Goal: Information Seeking & Learning: Find specific fact

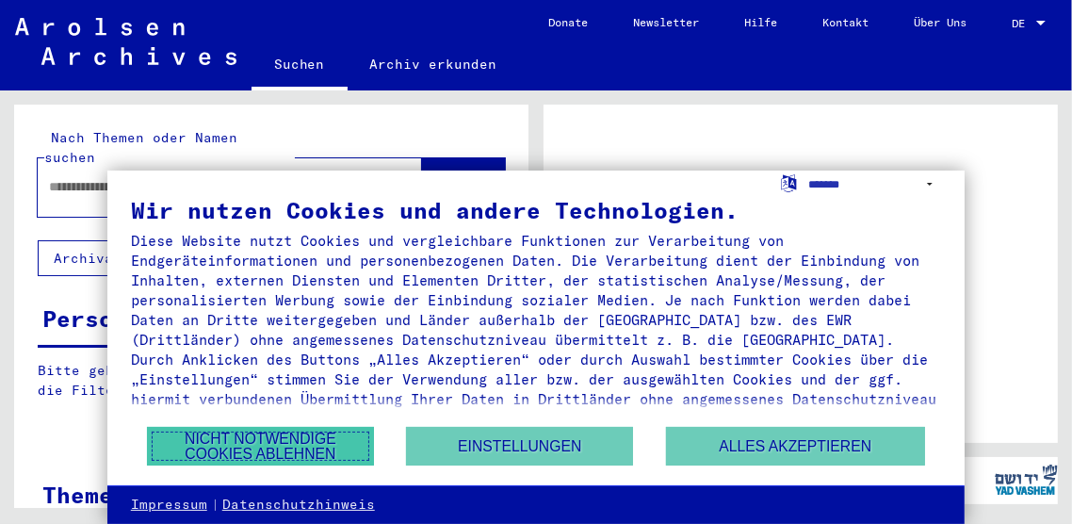
click at [342, 443] on button "Nicht notwendige Cookies ablehnen" at bounding box center [260, 446] width 227 height 39
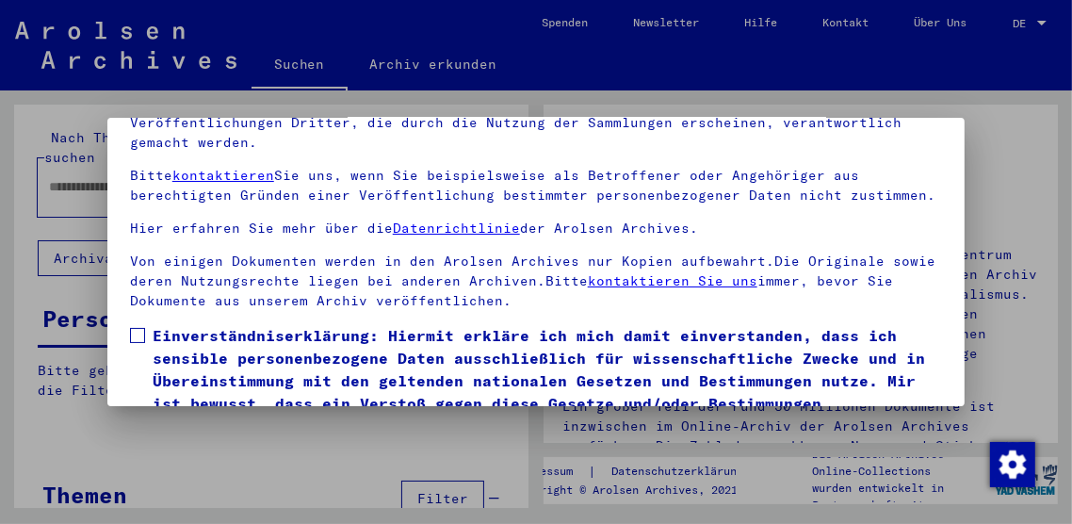
scroll to position [197, 0]
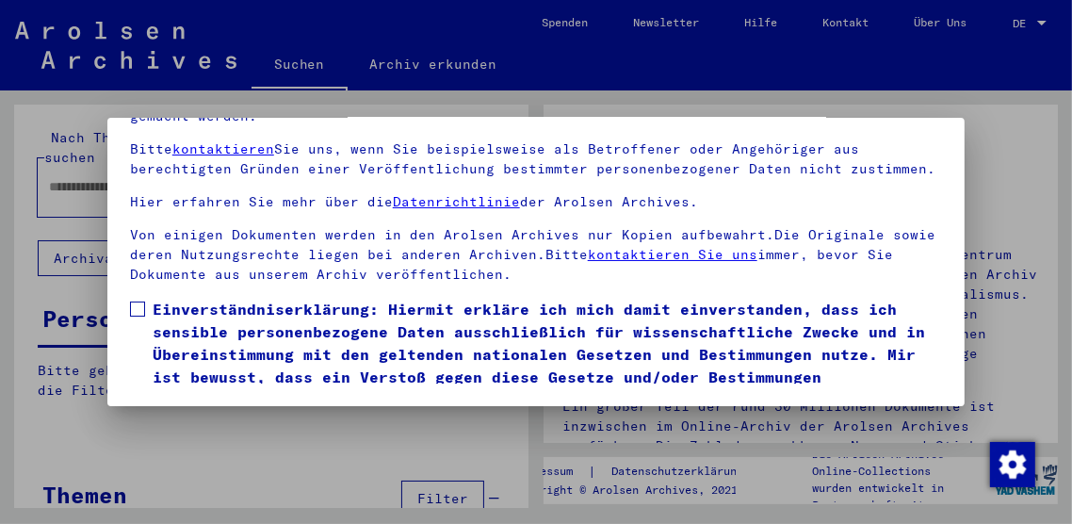
click at [144, 301] on span at bounding box center [137, 308] width 15 height 15
click at [232, 420] on button "Ich stimme zu" at bounding box center [201, 438] width 142 height 36
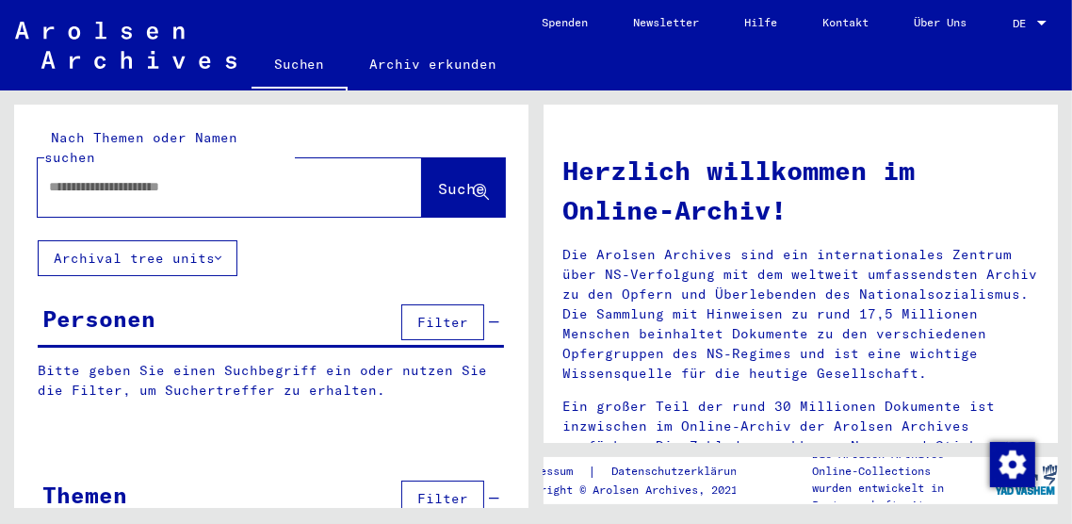
scroll to position [1, 0]
click at [452, 313] on span "Filter" at bounding box center [442, 321] width 51 height 17
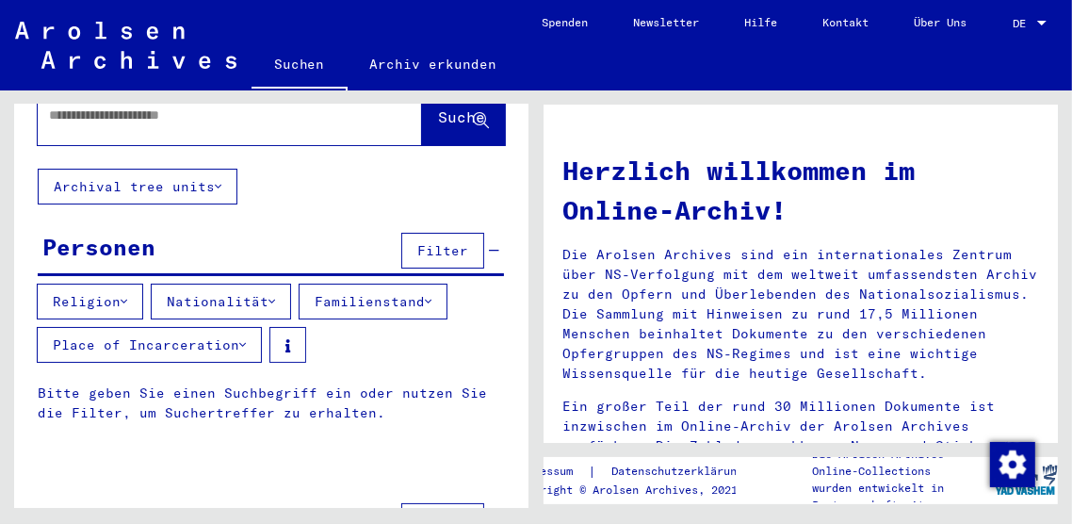
scroll to position [72, 0]
click at [230, 328] on button "Place of Incarceration" at bounding box center [149, 345] width 225 height 36
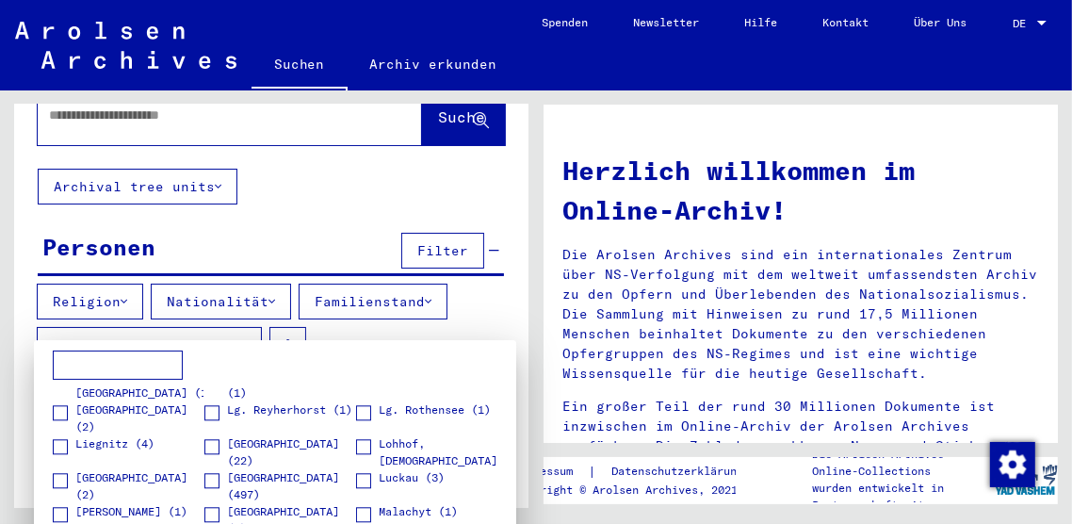
scroll to position [3247, 0]
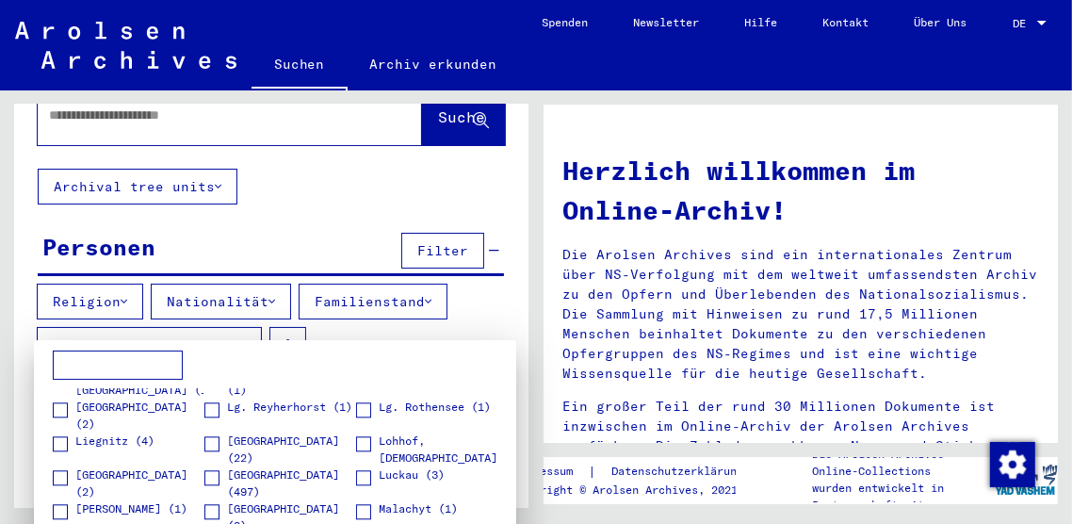
click at [138, 366] on input at bounding box center [118, 365] width 130 height 30
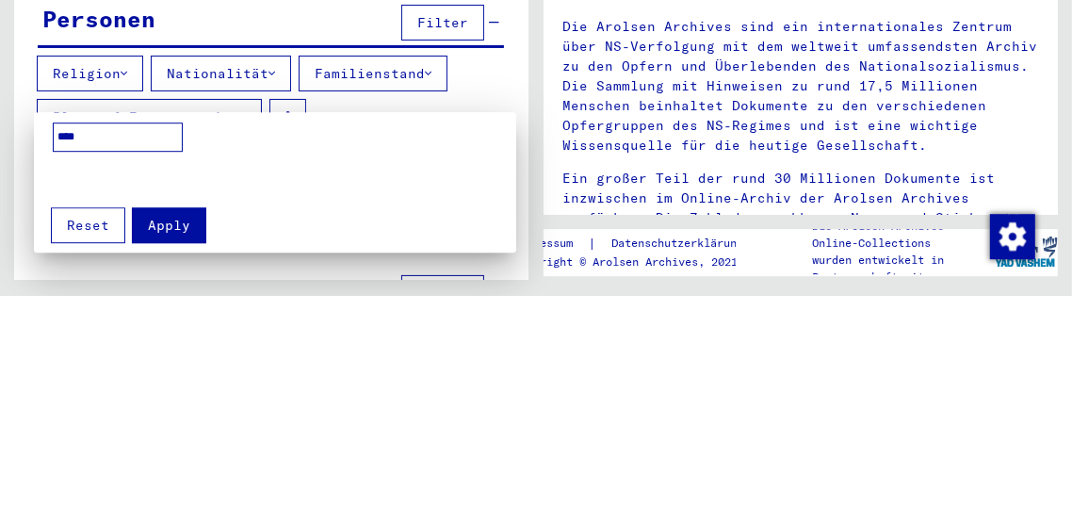
scroll to position [0, 0]
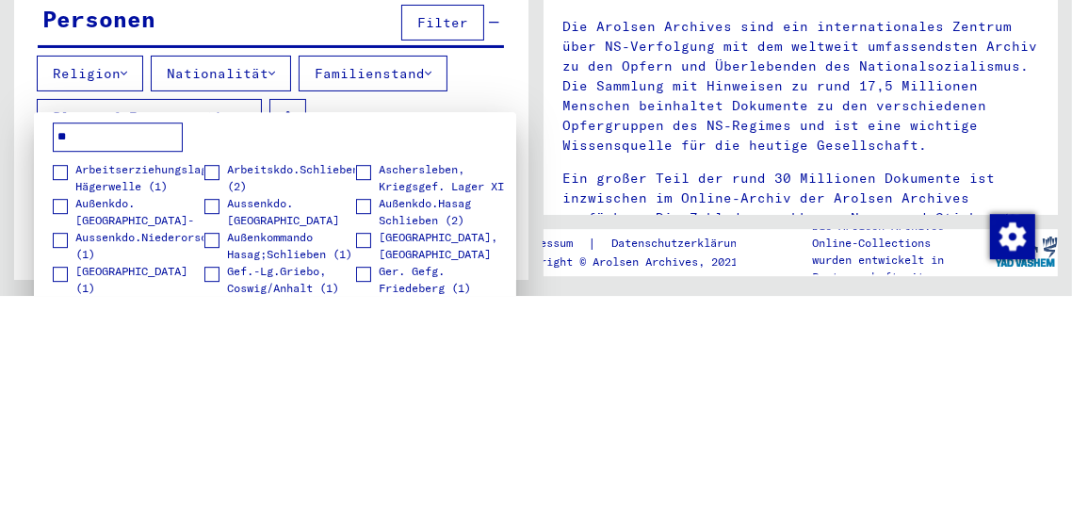
type input "*"
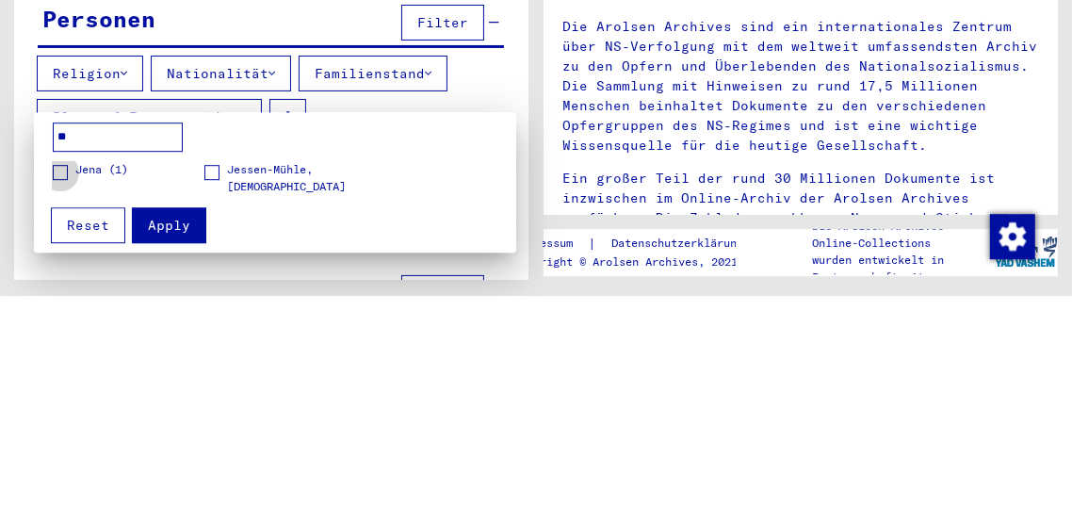
type input "**"
click at [63, 401] on span at bounding box center [60, 400] width 15 height 15
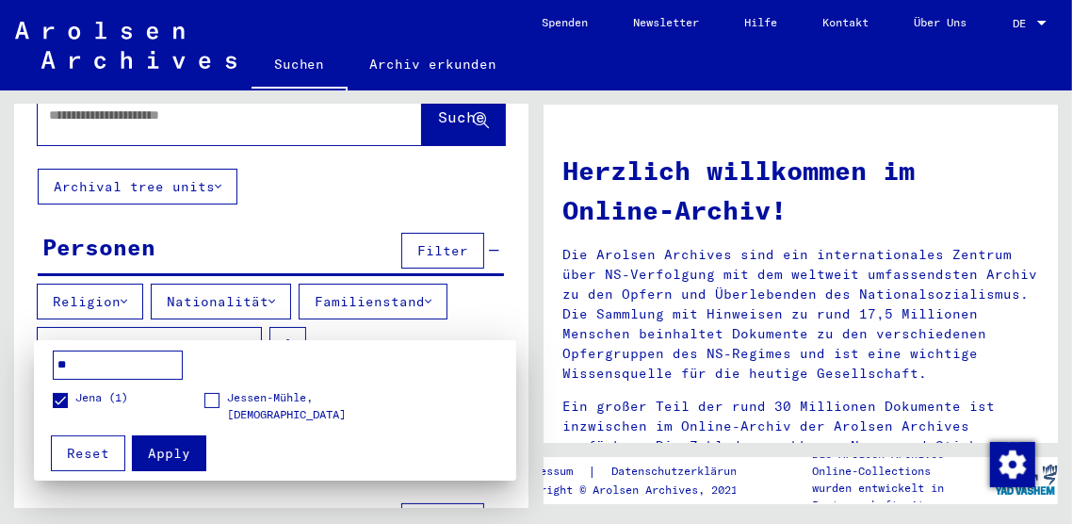
click at [179, 458] on span "Apply" at bounding box center [169, 453] width 42 height 17
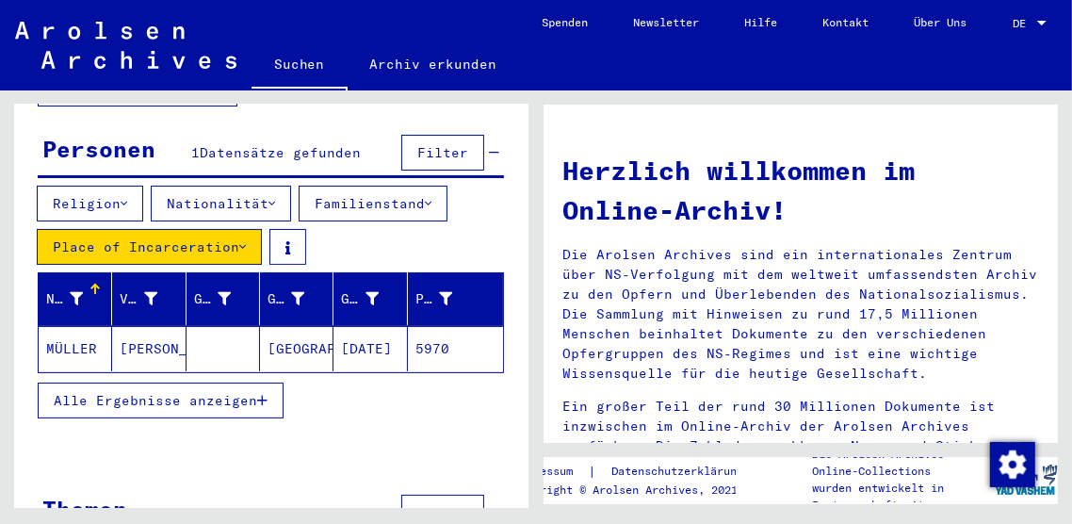
scroll to position [185, 0]
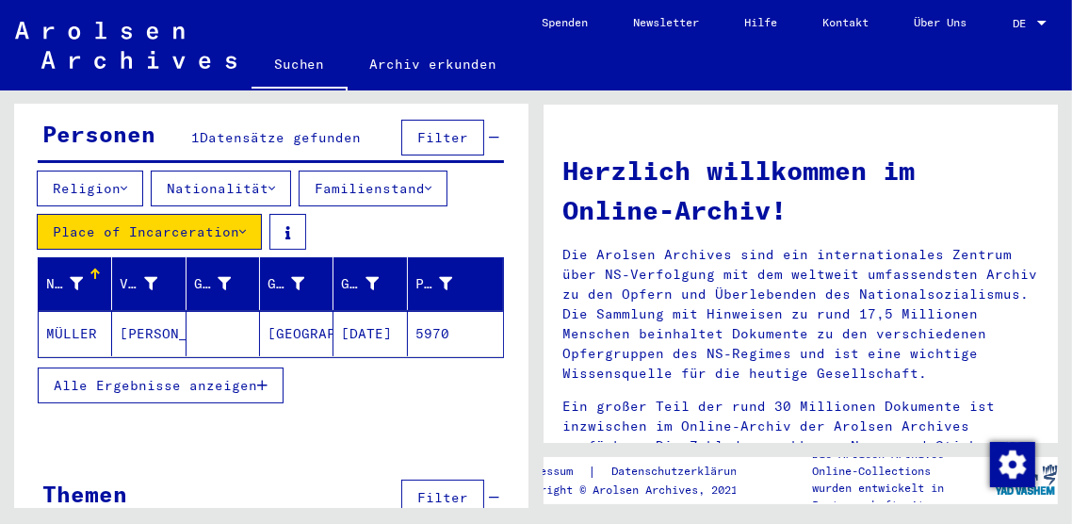
click at [98, 269] on div "Nachname" at bounding box center [78, 284] width 65 height 30
click at [82, 274] on div at bounding box center [76, 284] width 13 height 20
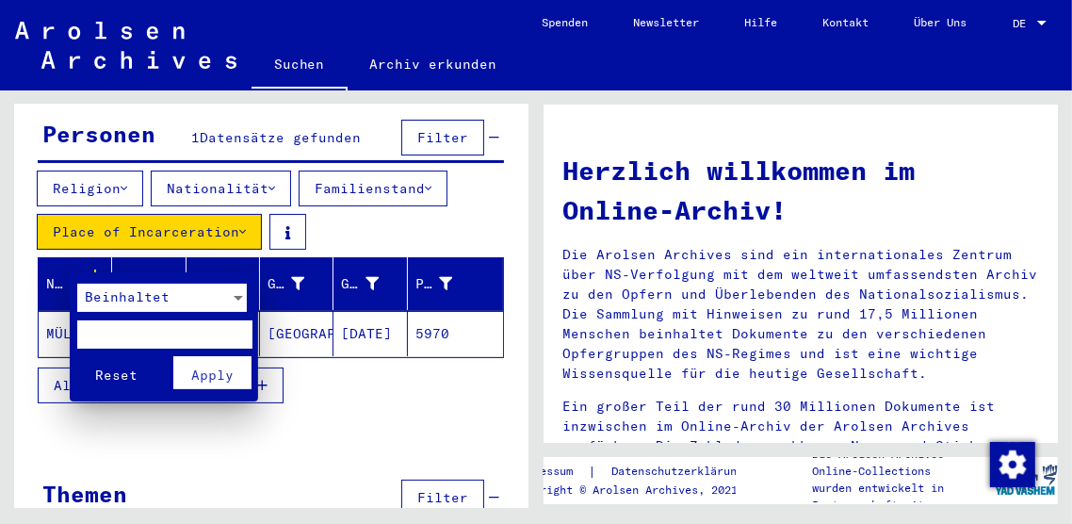
click at [381, 433] on div at bounding box center [536, 262] width 1072 height 524
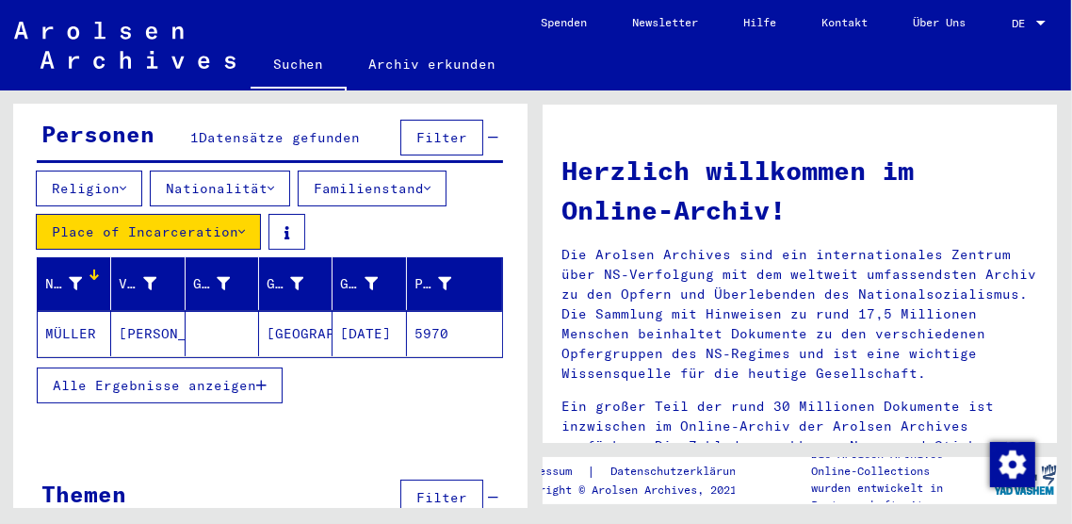
scroll to position [11, 8]
click at [67, 311] on mat-cell "MÜLLER" at bounding box center [74, 333] width 73 height 45
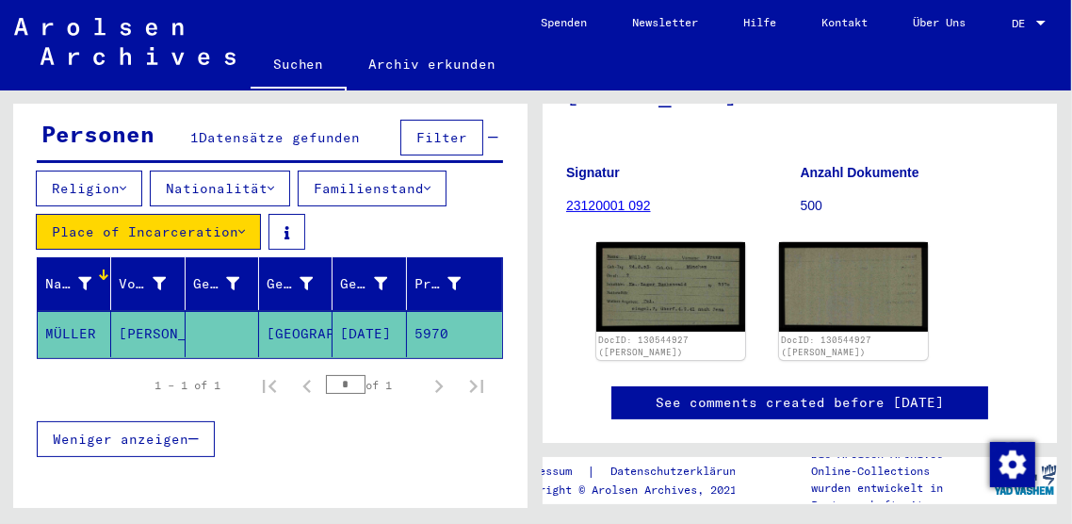
scroll to position [230, 0]
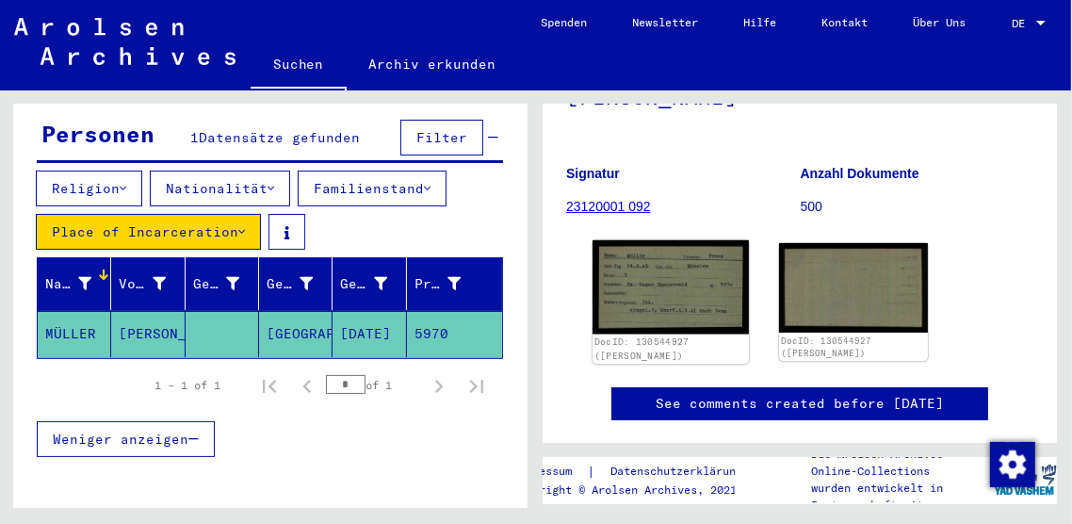
click at [675, 240] on img at bounding box center [671, 287] width 156 height 94
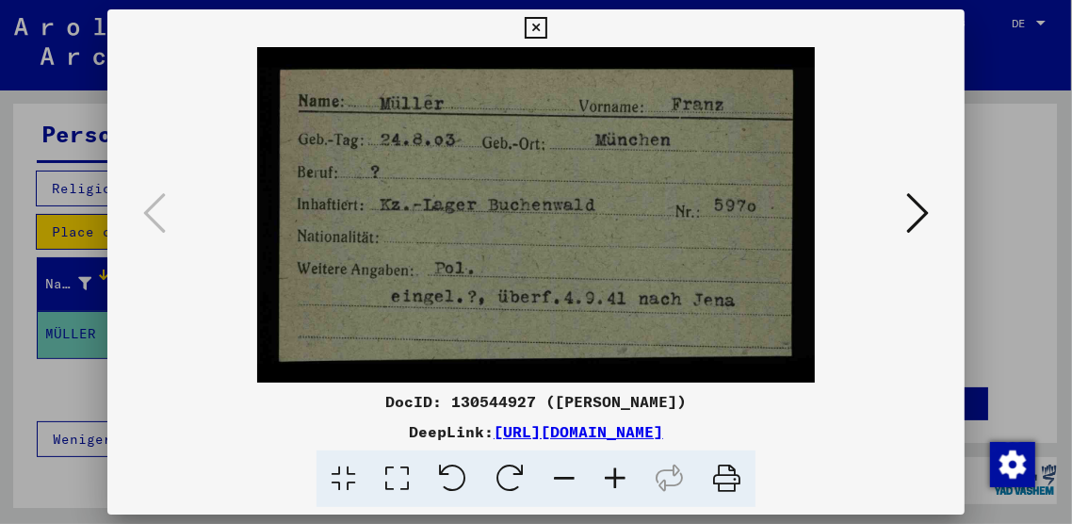
click at [532, 29] on icon at bounding box center [536, 28] width 22 height 23
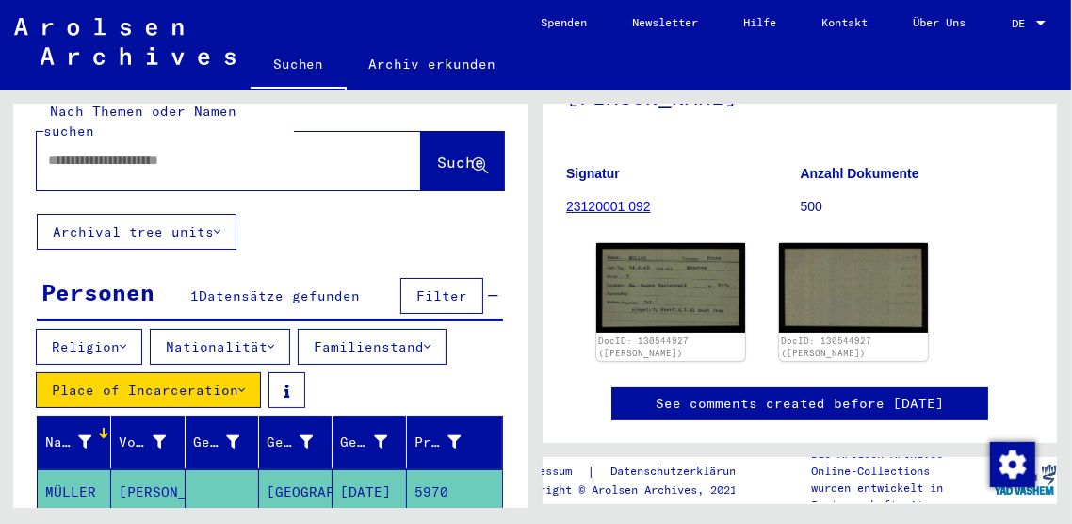
scroll to position [0, 0]
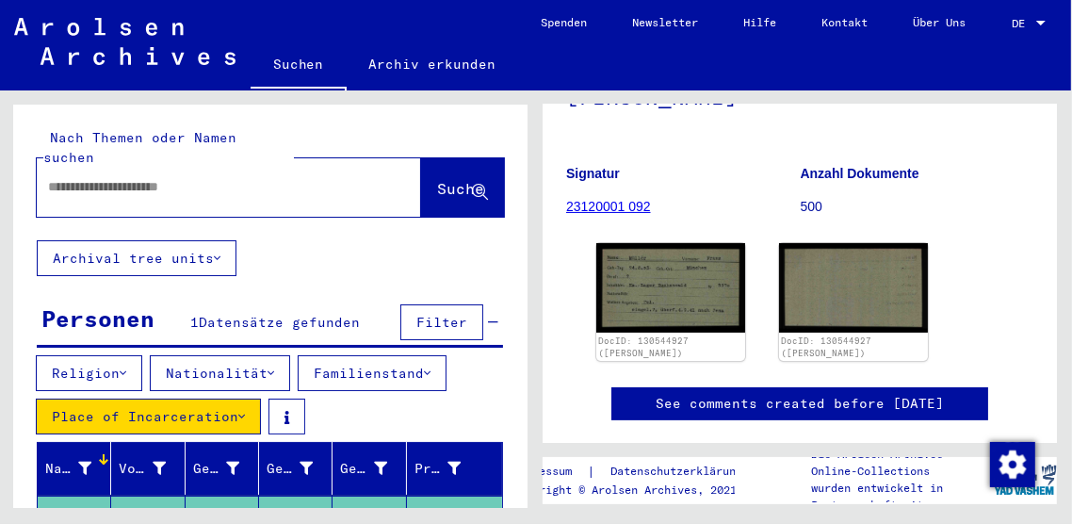
click at [488, 316] on icon at bounding box center [493, 322] width 10 height 13
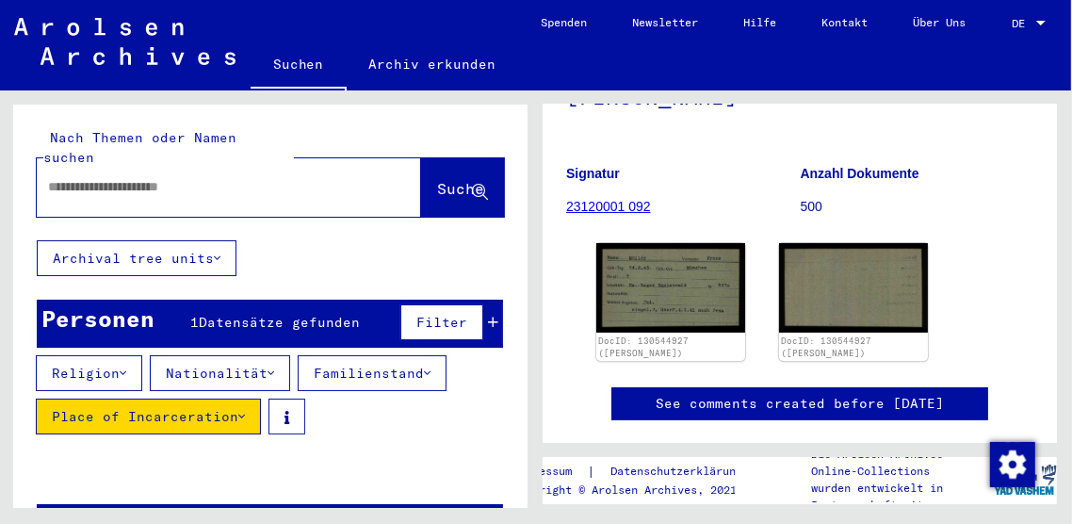
click at [318, 177] on input "text" at bounding box center [212, 187] width 328 height 20
click at [431, 158] on button "Suche" at bounding box center [462, 187] width 83 height 58
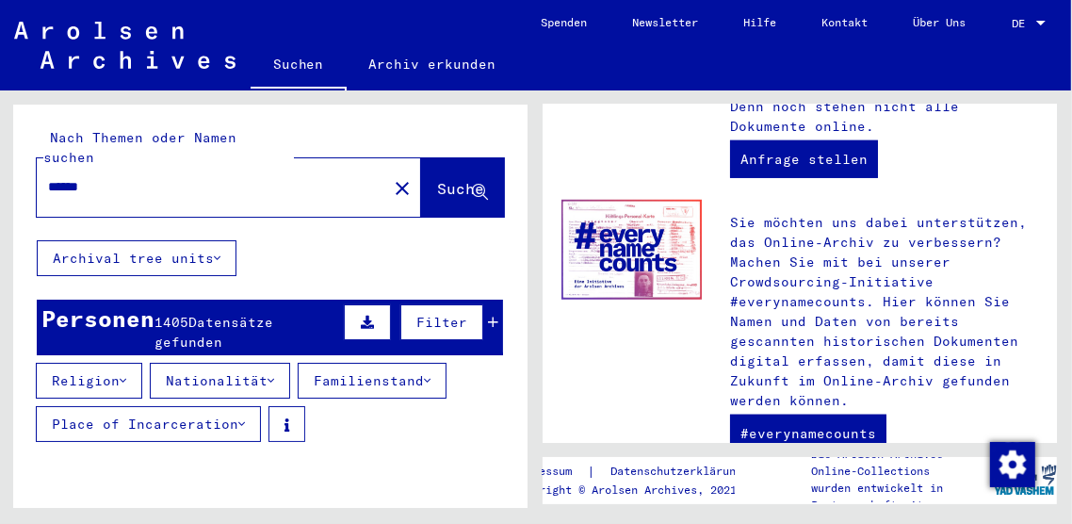
scroll to position [0, 8]
click at [468, 304] on button "Filter" at bounding box center [441, 322] width 83 height 36
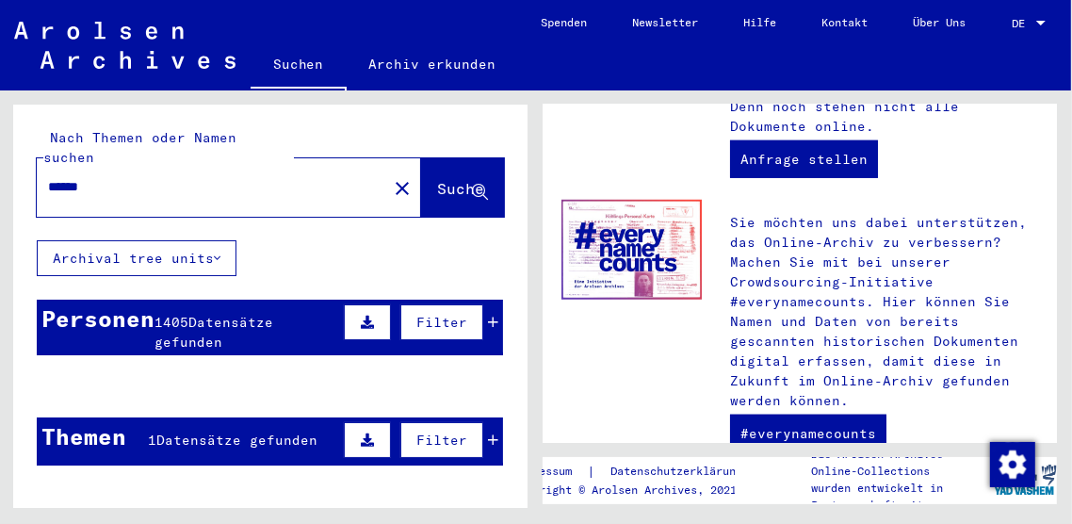
click at [454, 314] on span "Filter" at bounding box center [441, 322] width 51 height 17
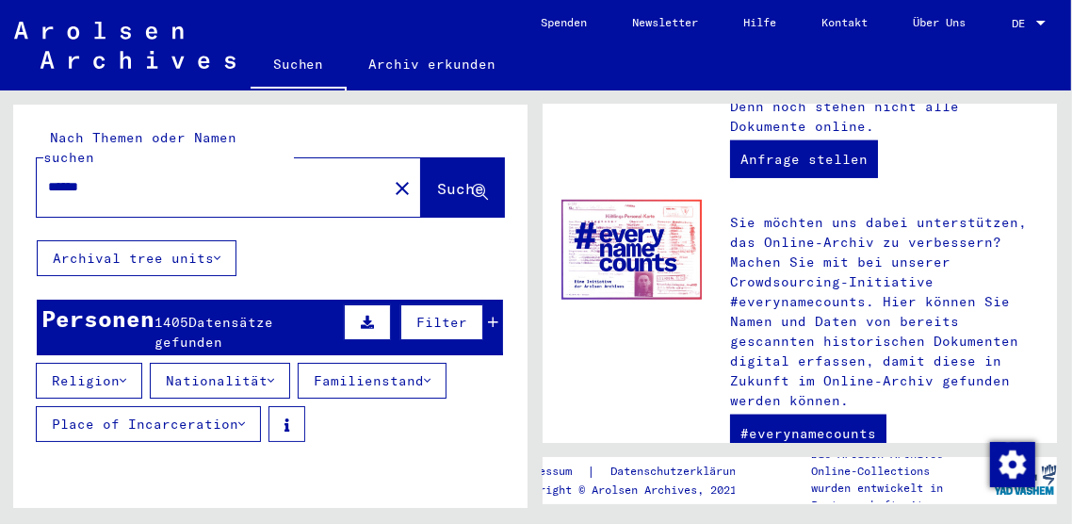
click at [265, 363] on button "Nationalität" at bounding box center [220, 381] width 140 height 36
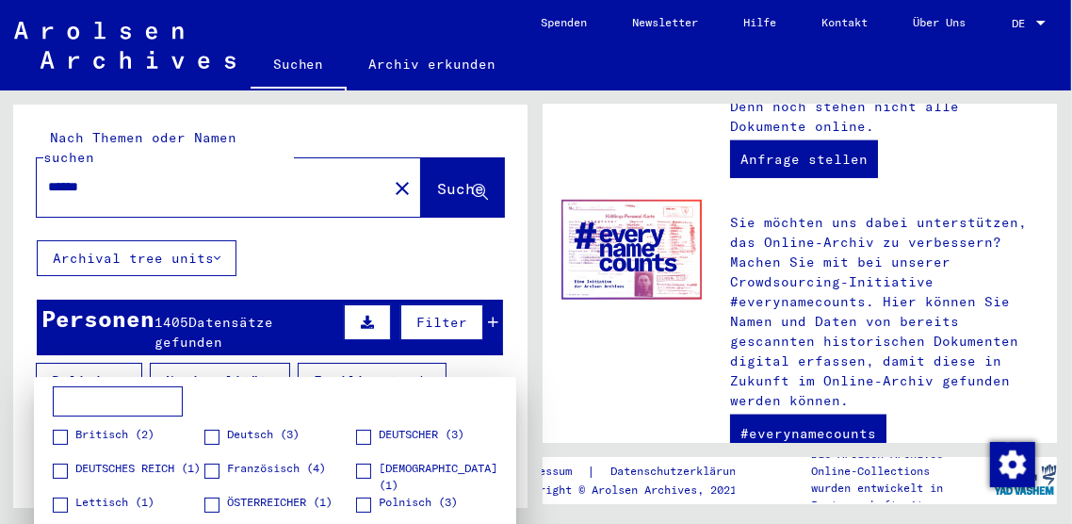
click at [215, 470] on span at bounding box center [211, 471] width 15 height 15
click at [478, 252] on div at bounding box center [536, 262] width 1072 height 524
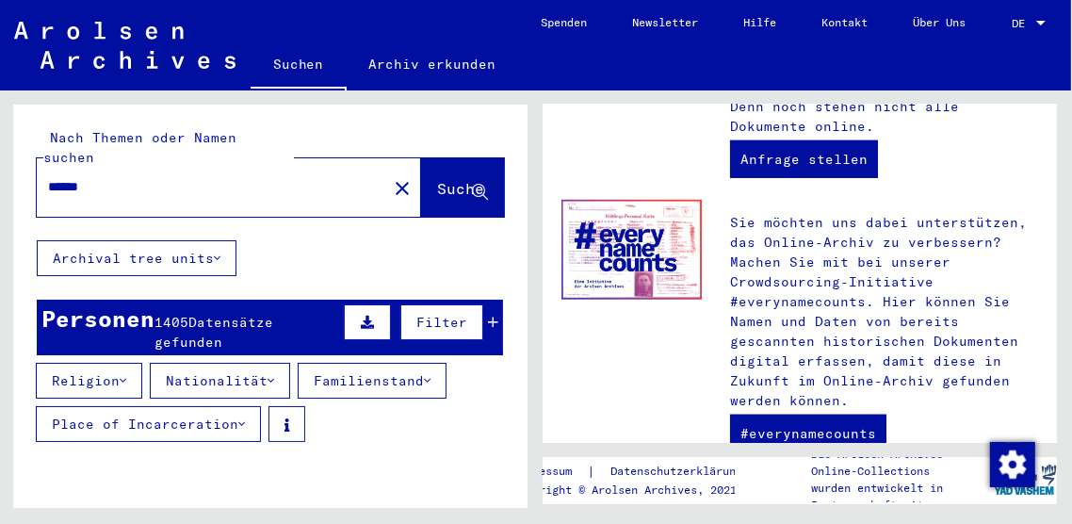
click at [268, 363] on button "Nationalität" at bounding box center [220, 381] width 140 height 36
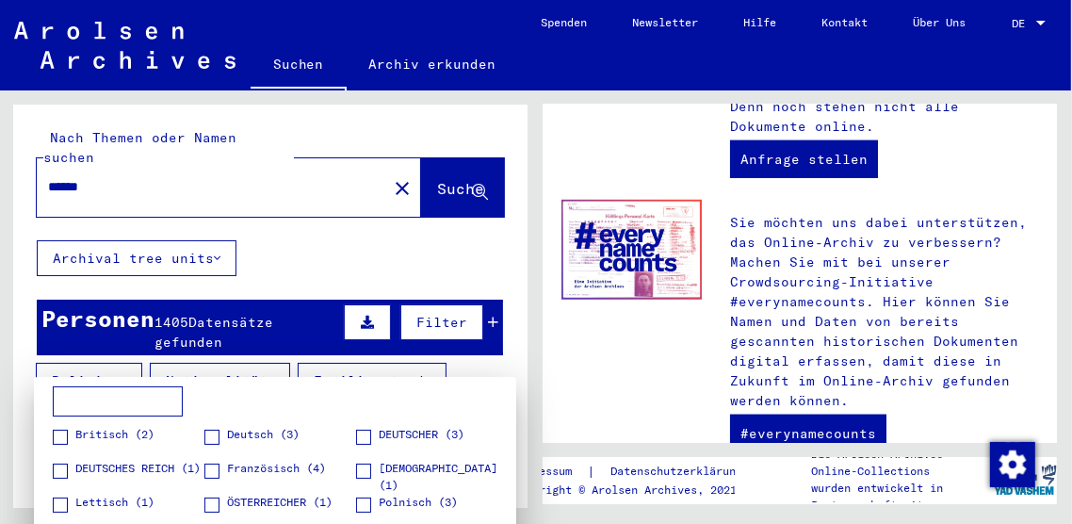
click at [233, 476] on span "Französisch (4)" at bounding box center [276, 468] width 99 height 17
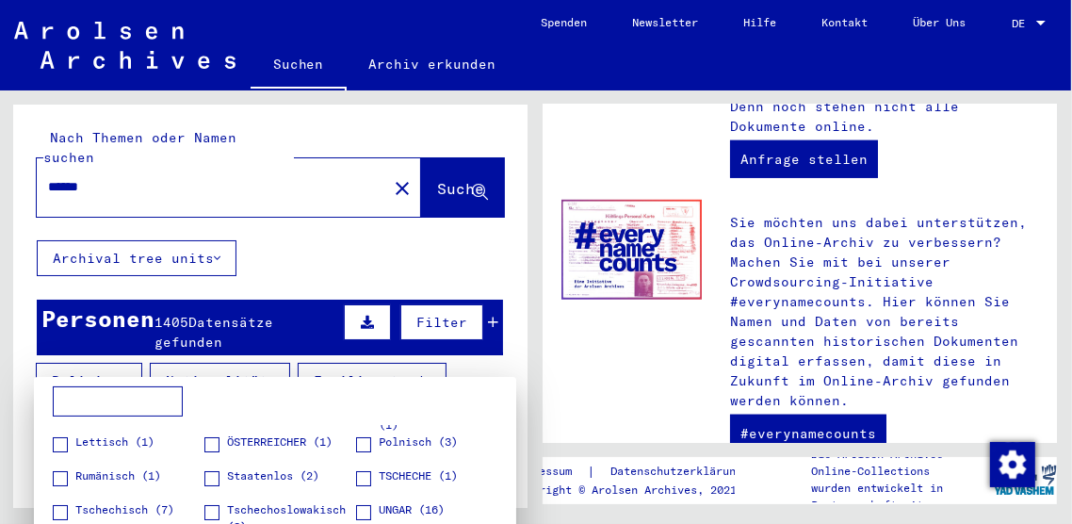
click at [498, 361] on div at bounding box center [536, 262] width 1072 height 524
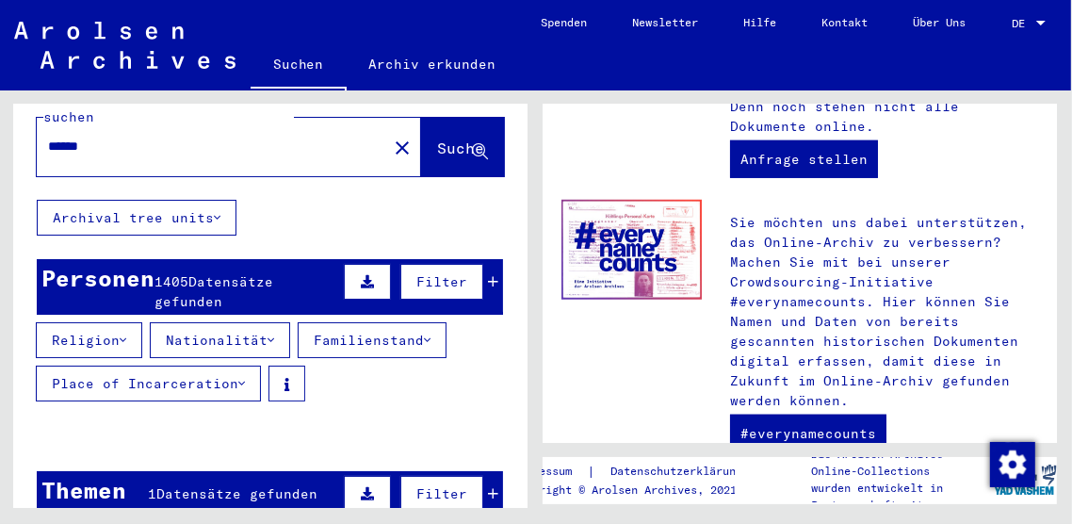
scroll to position [165, 0]
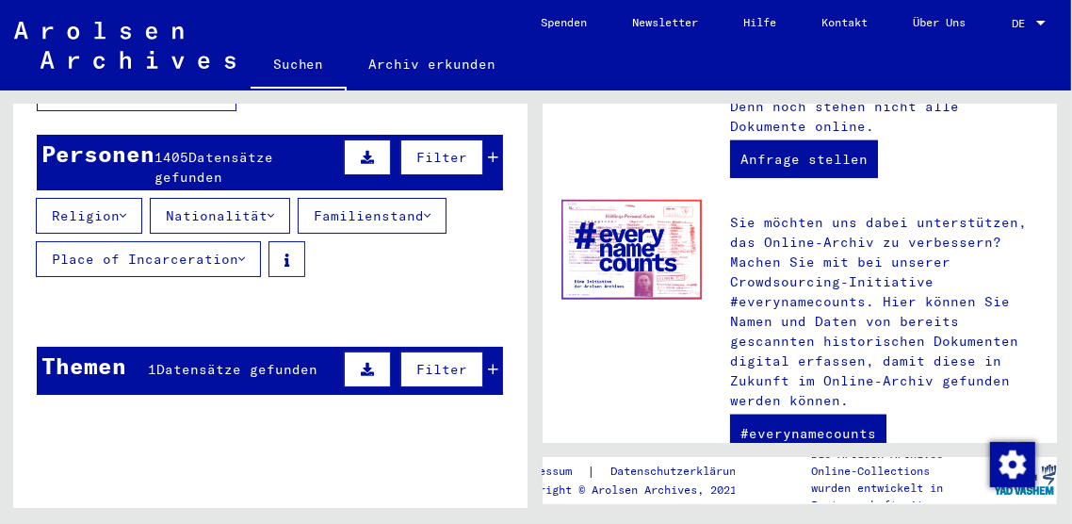
click at [228, 241] on button "Place of Incarceration" at bounding box center [148, 259] width 225 height 36
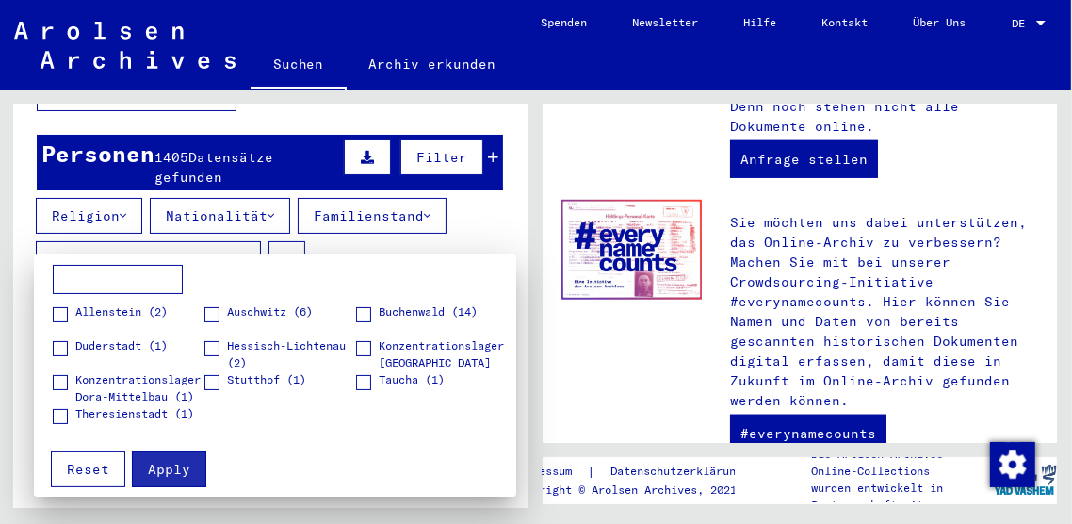
click at [426, 242] on div at bounding box center [536, 262] width 1072 height 524
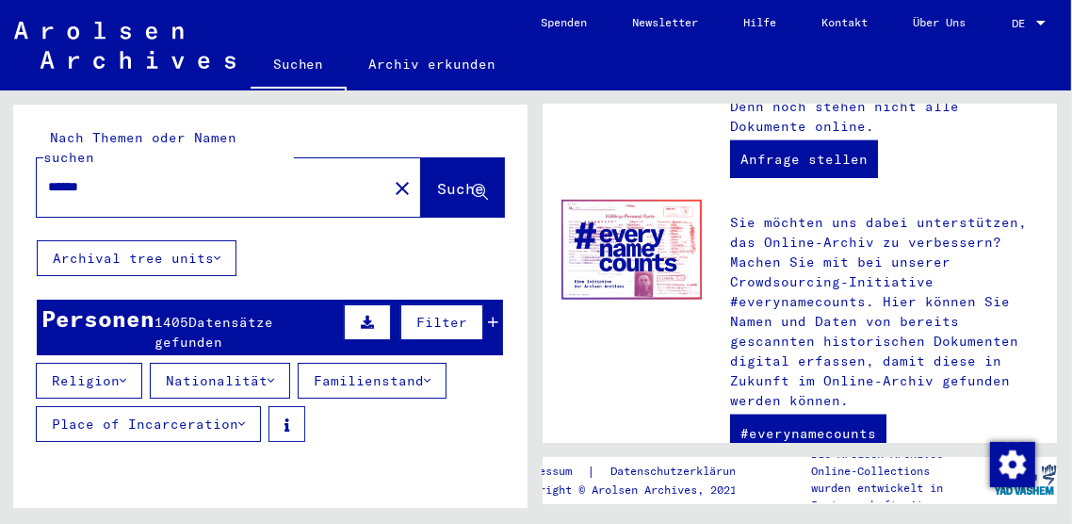
scroll to position [0, 8]
click at [220, 241] on button "Archival tree units" at bounding box center [137, 258] width 200 height 36
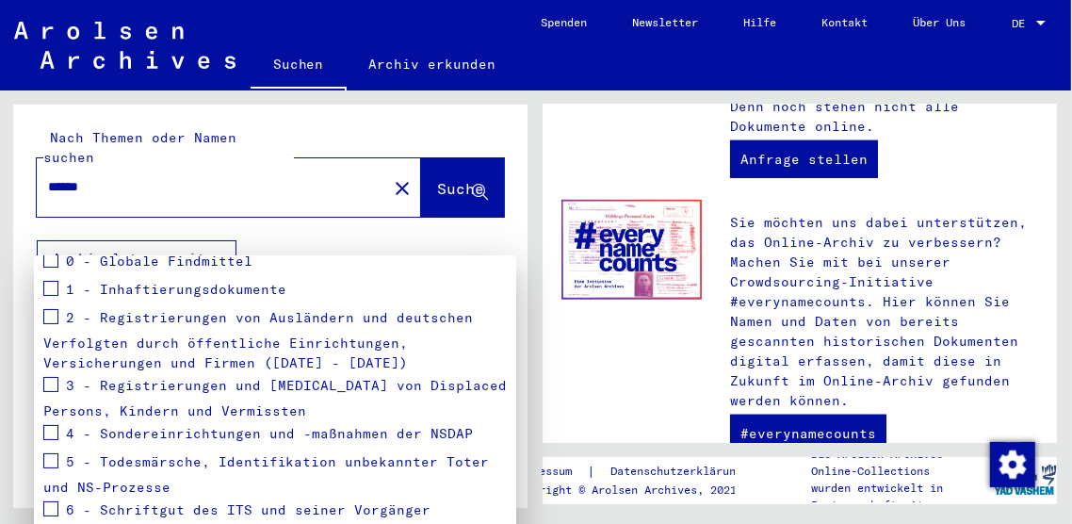
scroll to position [0, 0]
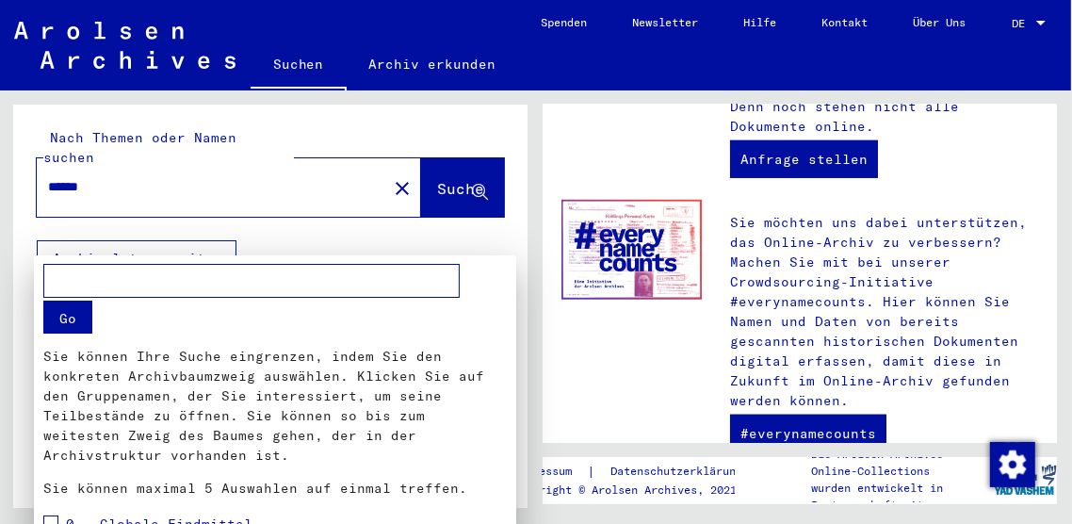
click at [460, 225] on div at bounding box center [536, 262] width 1072 height 524
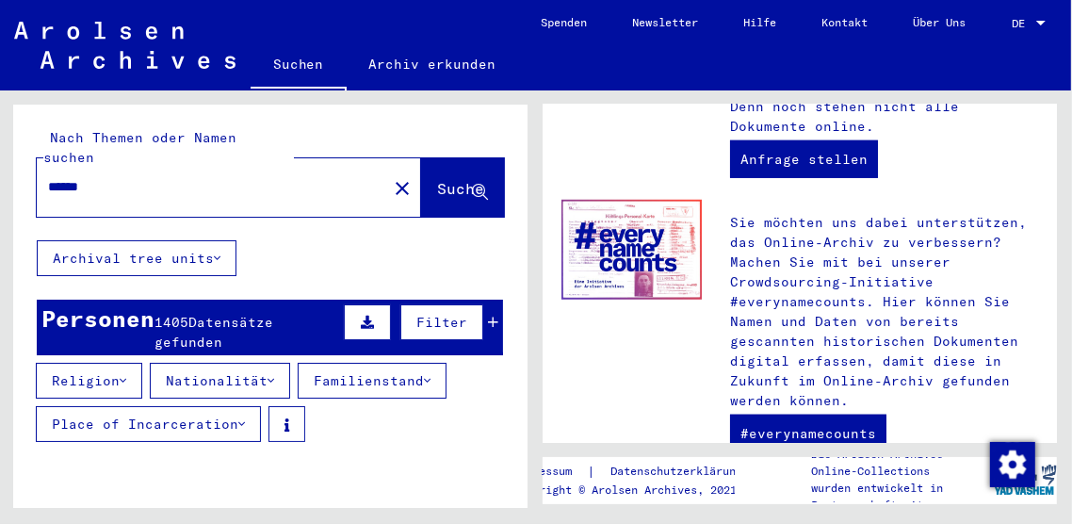
click at [462, 179] on span "Suche" at bounding box center [460, 188] width 47 height 19
click at [480, 180] on button "Suche" at bounding box center [462, 187] width 83 height 58
click at [293, 177] on input "******" at bounding box center [206, 187] width 317 height 20
type input "******"
click at [452, 179] on span "Suche" at bounding box center [460, 188] width 47 height 19
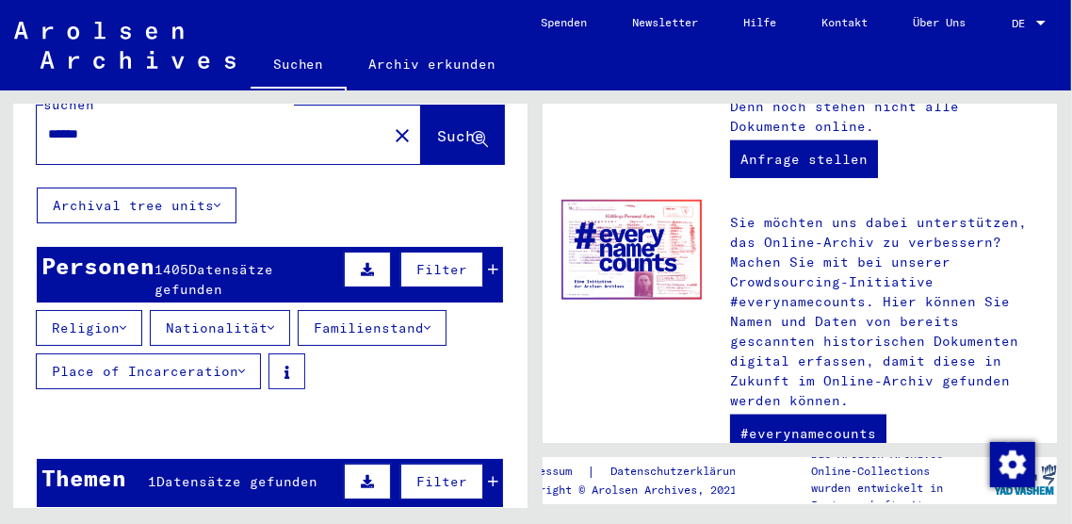
scroll to position [54, 0]
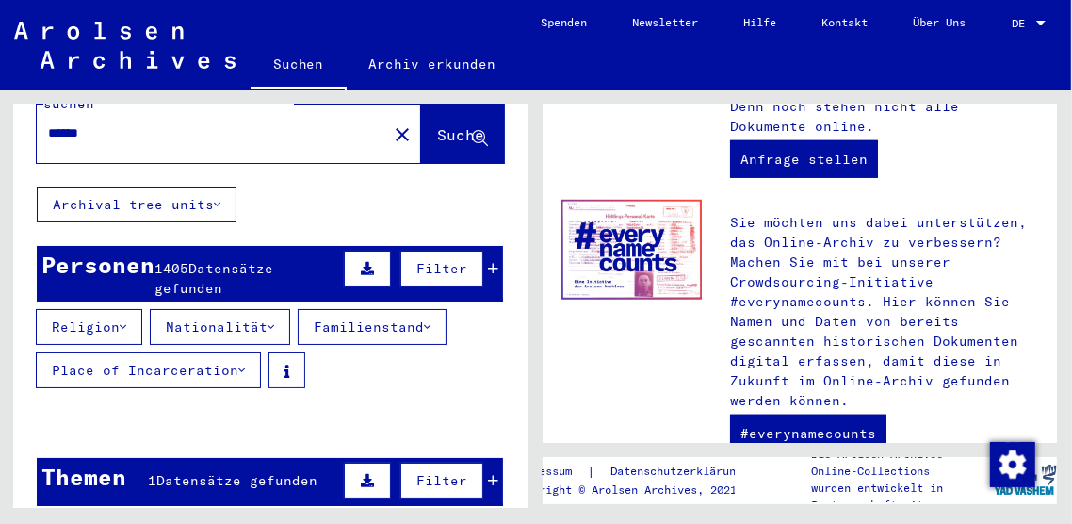
click at [363, 262] on icon at bounding box center [367, 268] width 13 height 13
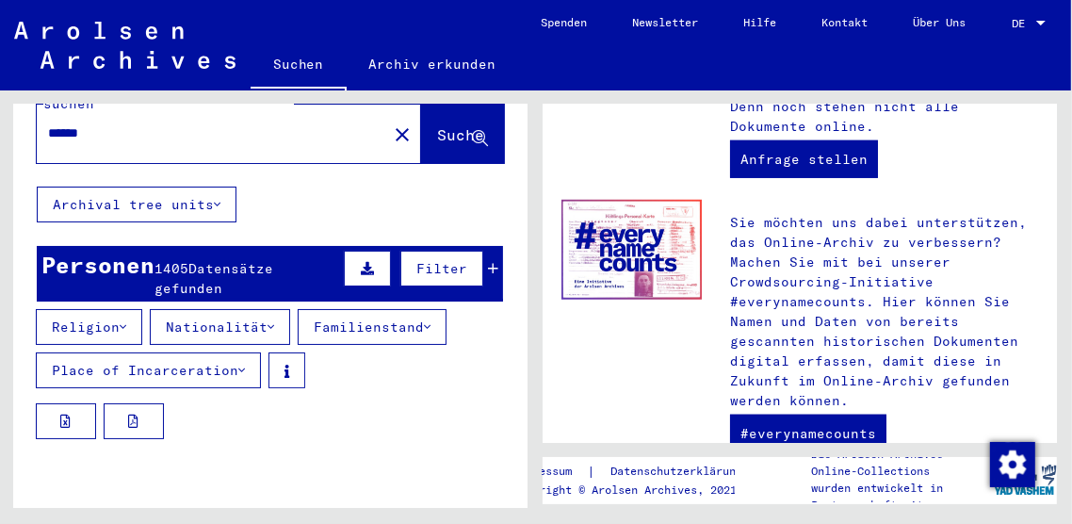
click at [362, 255] on button at bounding box center [367, 269] width 47 height 36
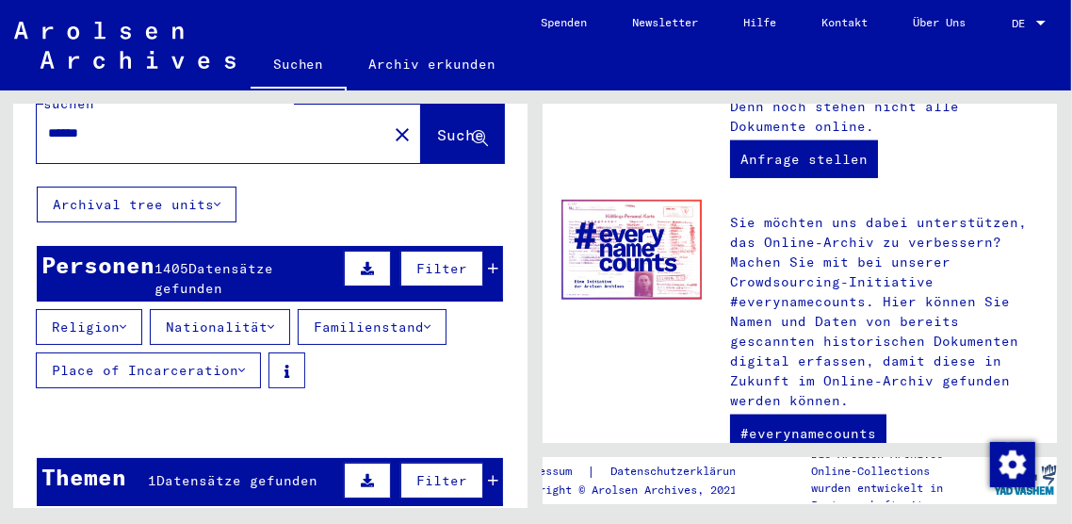
click at [471, 254] on button "Filter" at bounding box center [441, 269] width 83 height 36
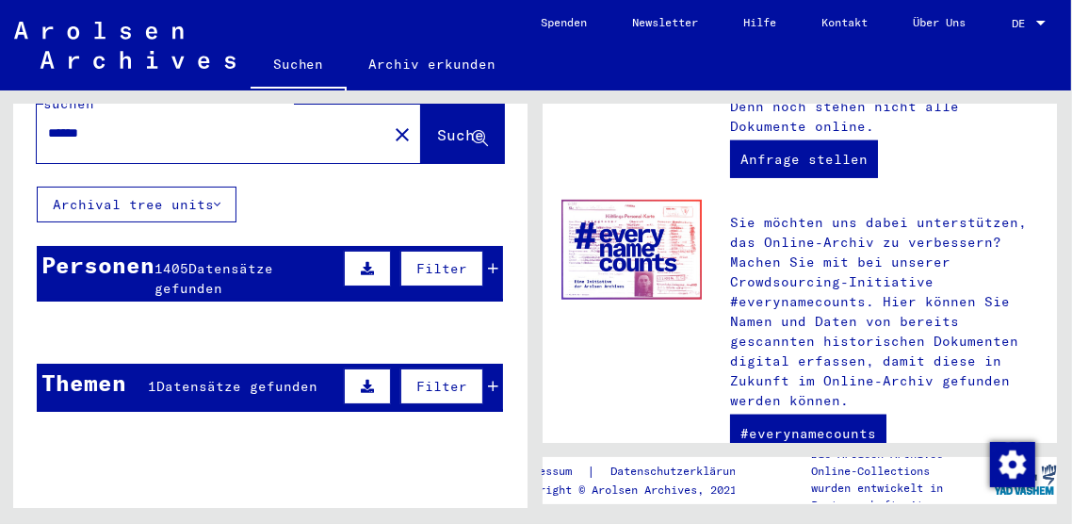
click at [488, 256] on div "Filter" at bounding box center [418, 268] width 159 height 45
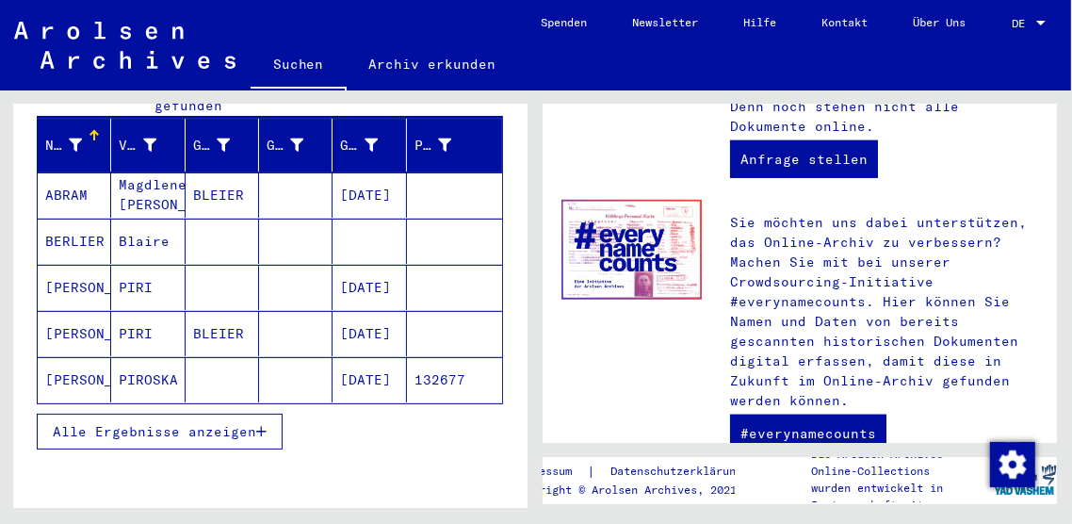
scroll to position [236, 0]
click at [252, 418] on button "Alle Ergebnisse anzeigen" at bounding box center [160, 432] width 246 height 36
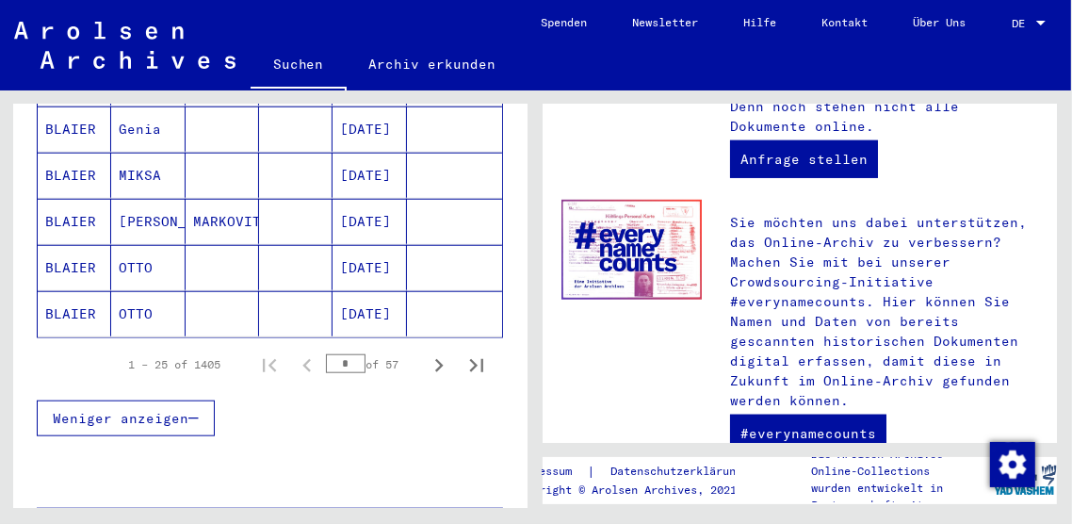
scroll to position [1225, 0]
click at [432, 353] on icon "Next page" at bounding box center [439, 366] width 26 height 26
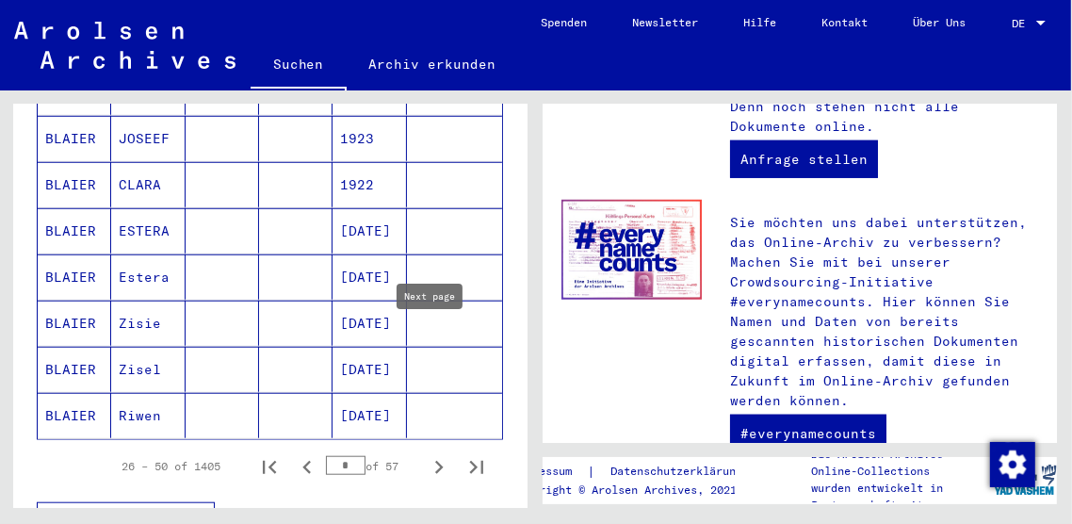
scroll to position [1138, 0]
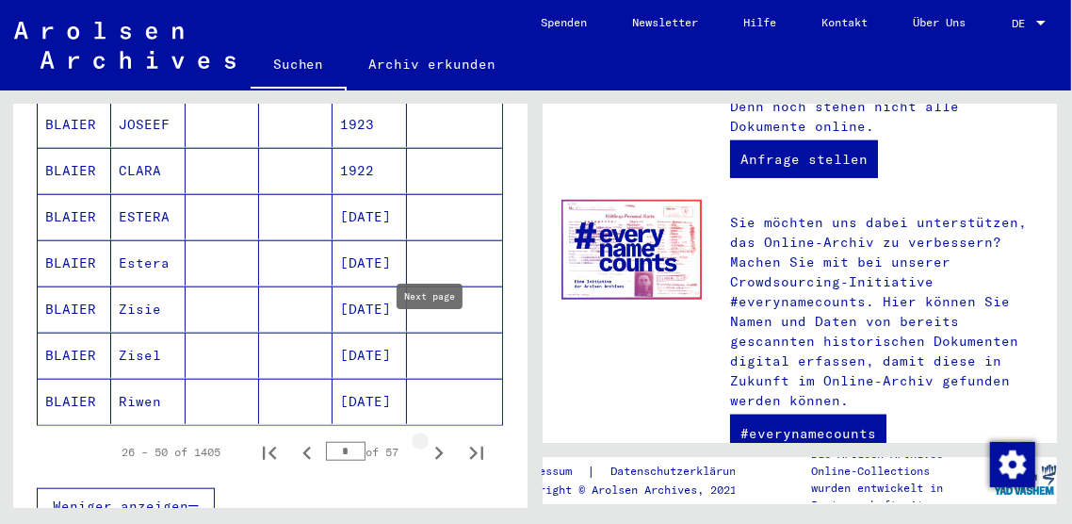
click at [434, 443] on button "Next page" at bounding box center [439, 452] width 38 height 38
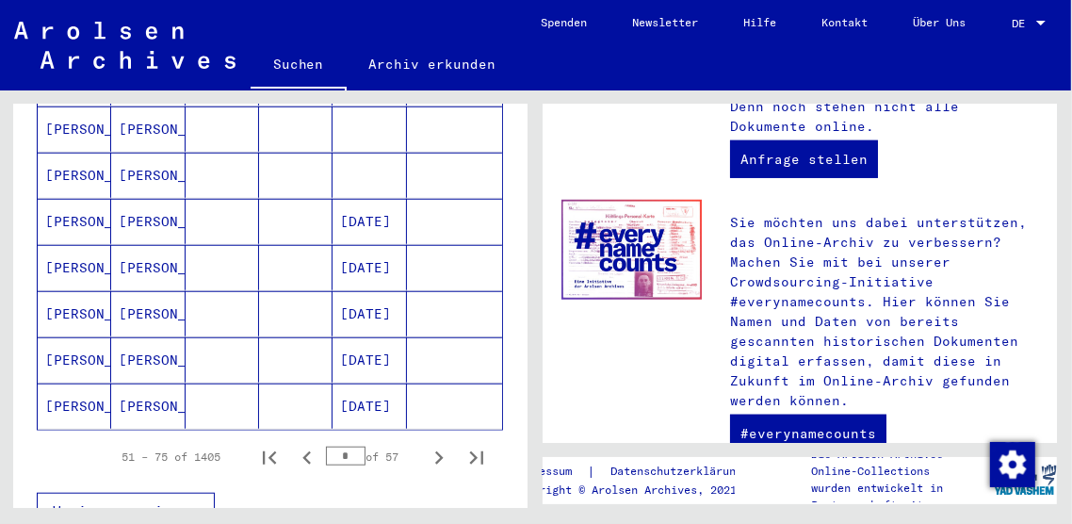
scroll to position [1134, 0]
click at [435, 450] on icon "Next page" at bounding box center [439, 456] width 8 height 13
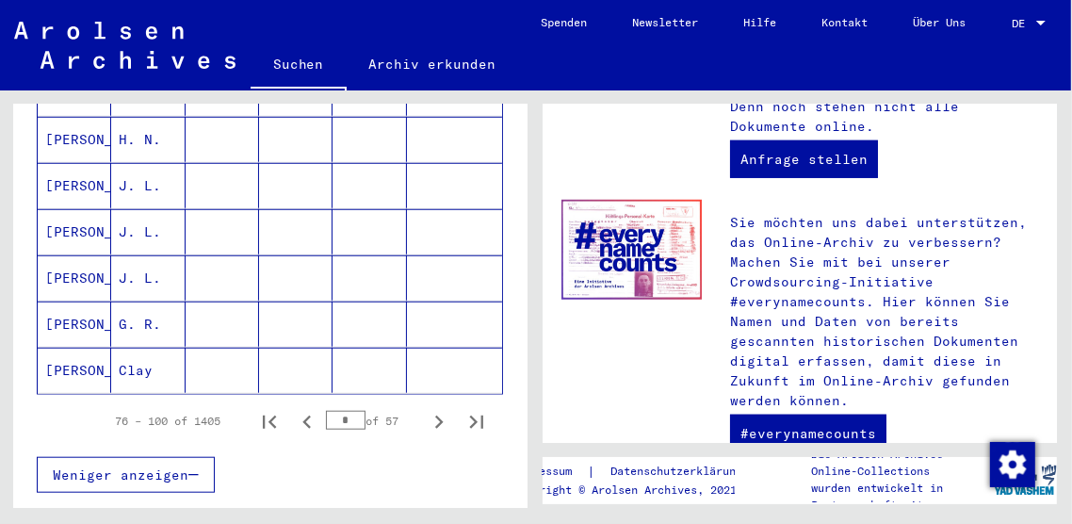
scroll to position [1145, 0]
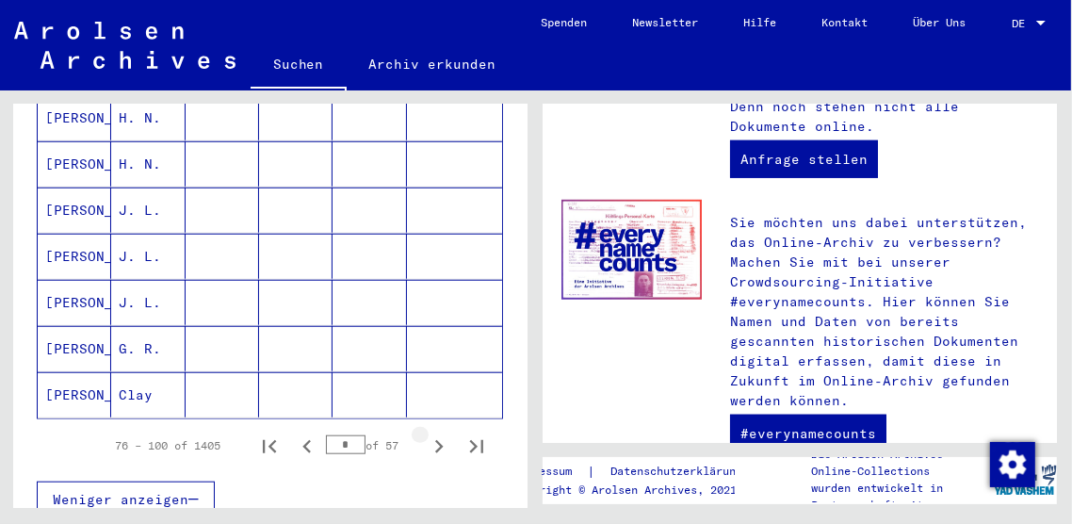
click at [432, 433] on icon "Next page" at bounding box center [439, 446] width 26 height 26
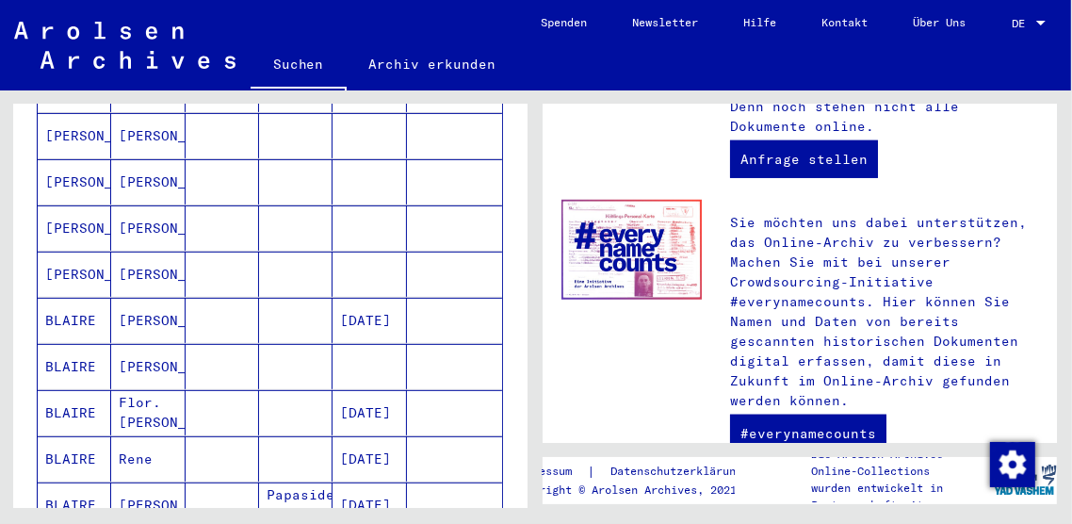
scroll to position [481, 0]
click at [139, 446] on mat-cell "Rene" at bounding box center [147, 458] width 73 height 45
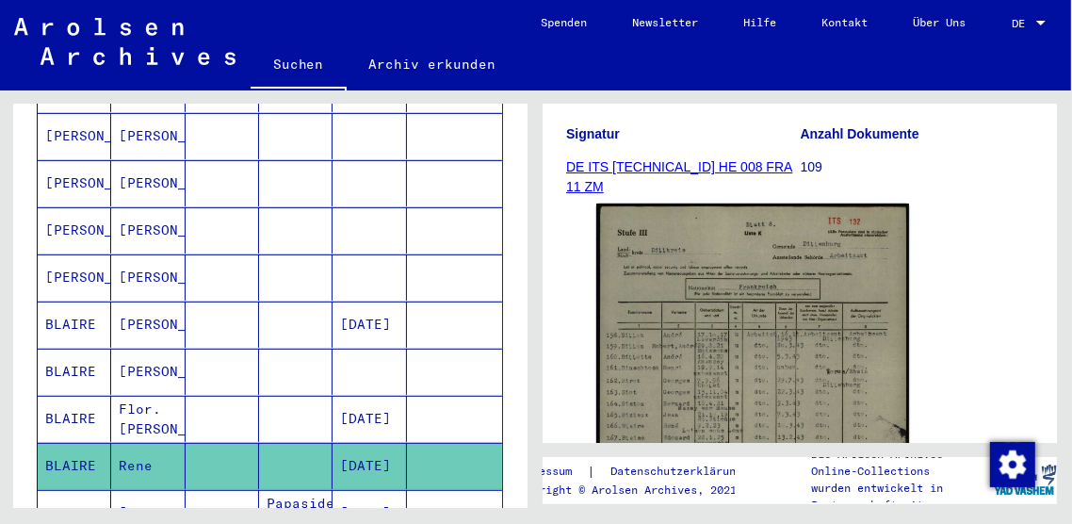
scroll to position [259, 0]
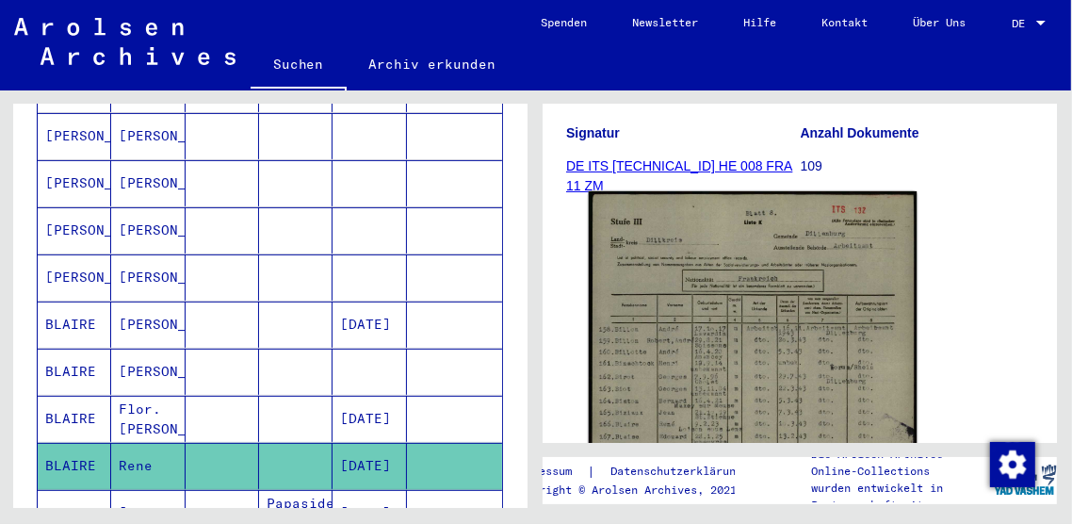
click at [829, 349] on img at bounding box center [753, 421] width 329 height 460
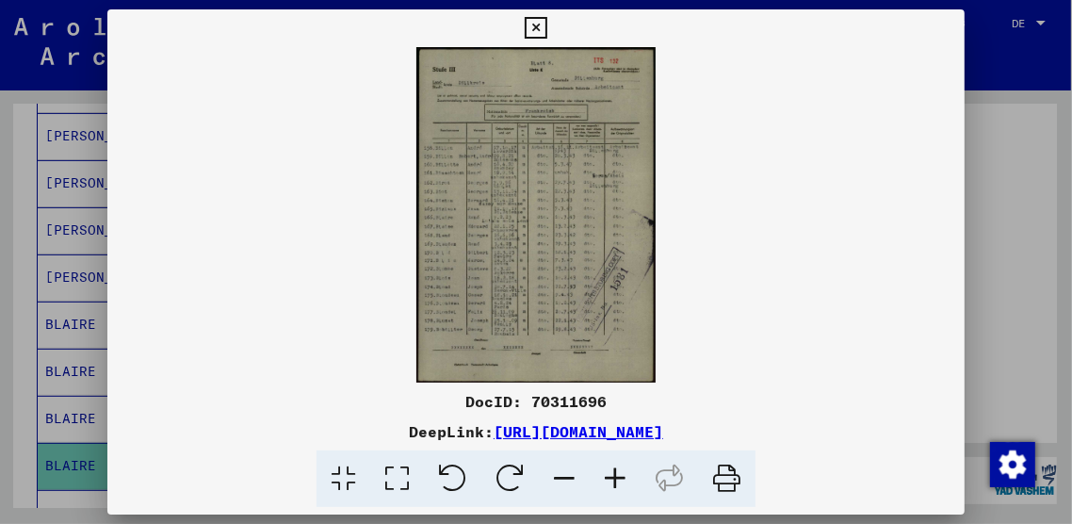
click at [535, 37] on icon at bounding box center [536, 28] width 22 height 23
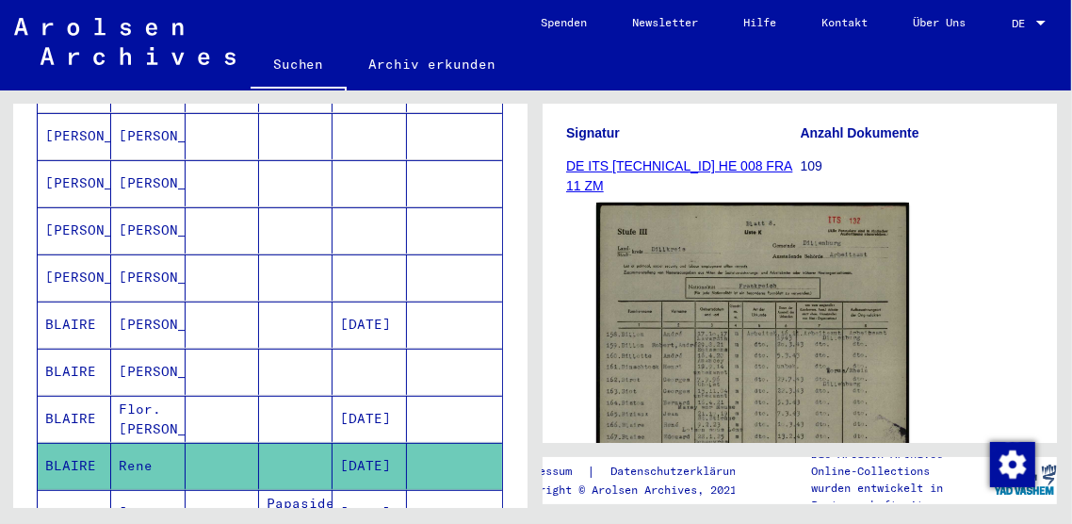
click at [58, 407] on mat-cell "BLAIRE" at bounding box center [74, 419] width 73 height 46
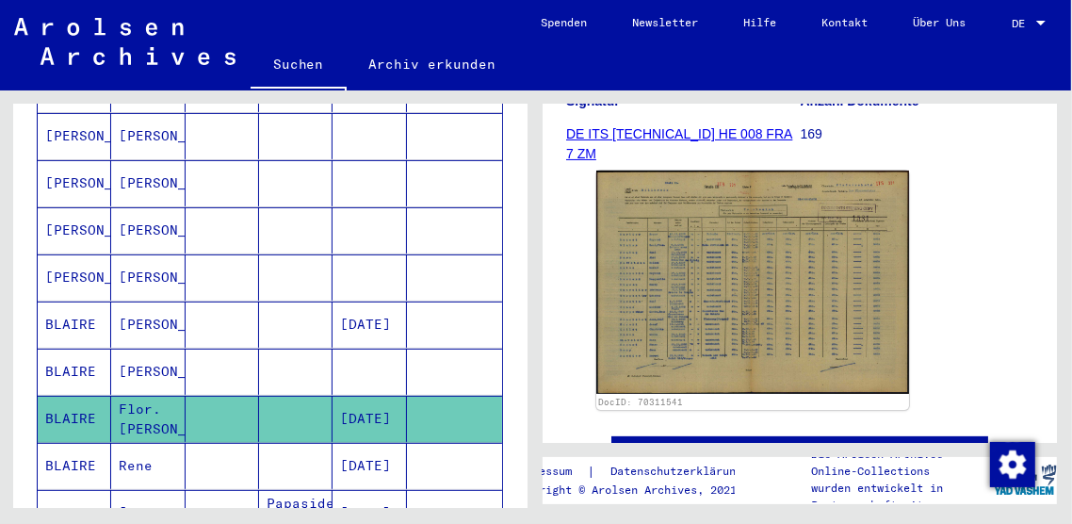
scroll to position [293, 0]
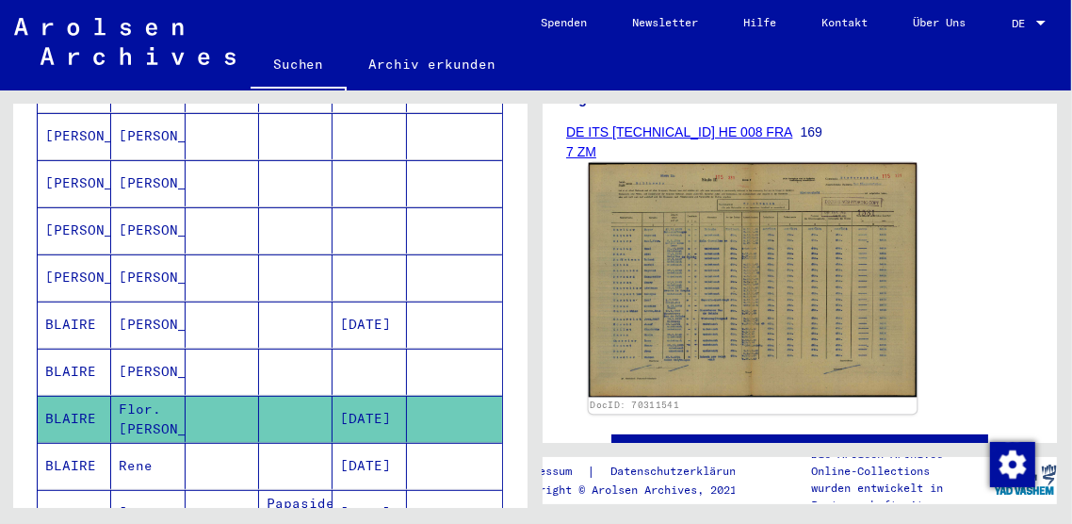
click at [757, 288] on img at bounding box center [753, 280] width 329 height 235
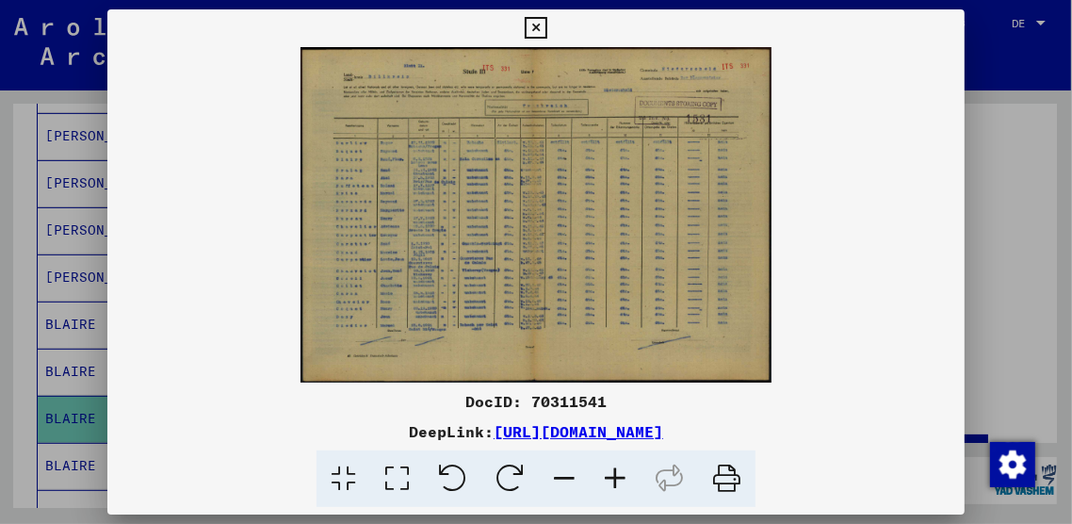
click at [537, 28] on icon at bounding box center [536, 28] width 22 height 23
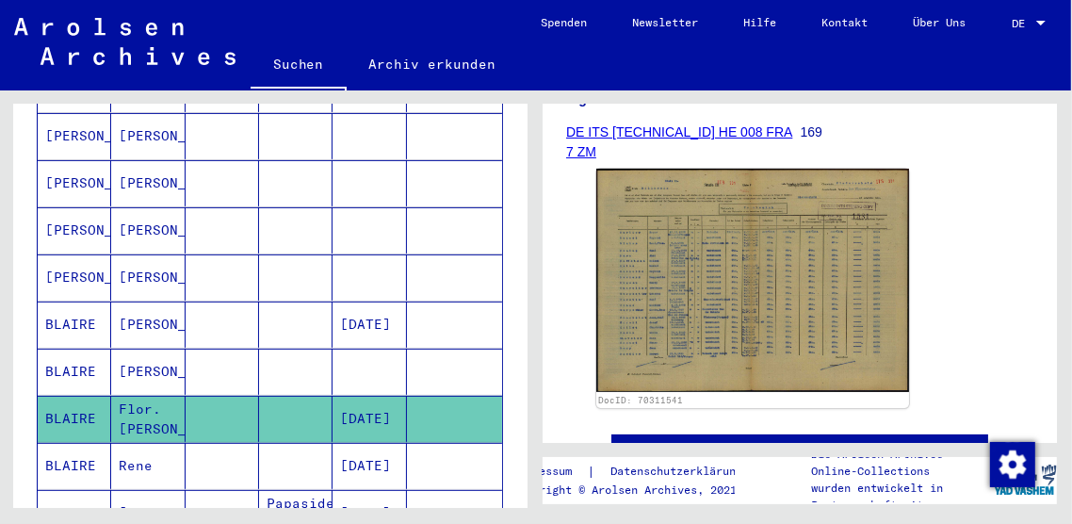
click at [68, 358] on mat-cell "BLAIRE" at bounding box center [74, 372] width 73 height 46
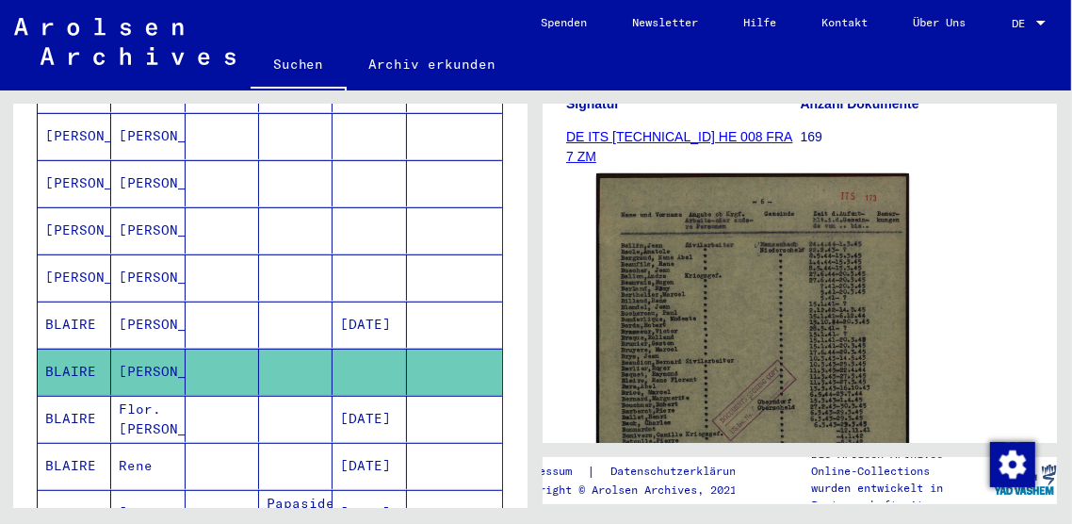
scroll to position [289, 0]
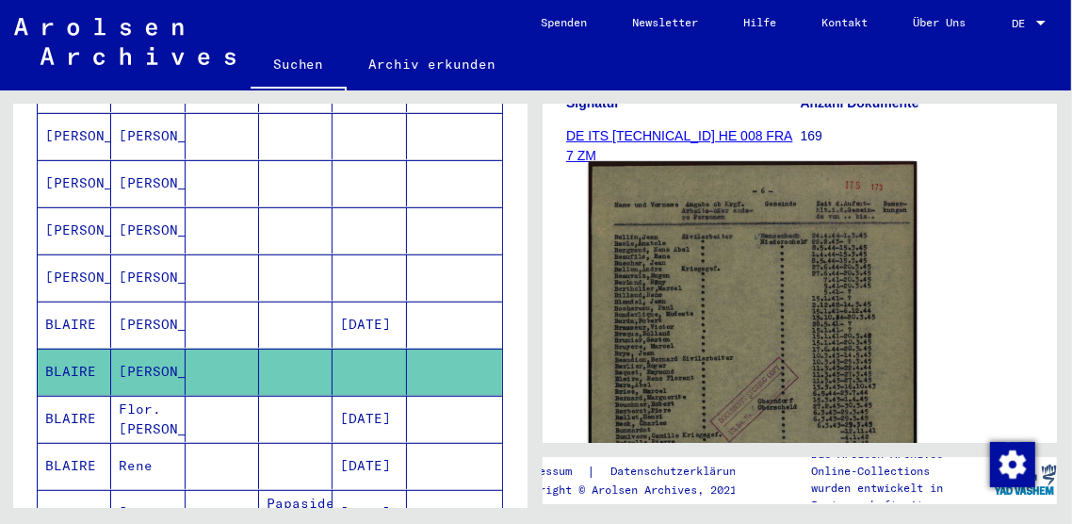
click at [746, 357] on img at bounding box center [753, 386] width 329 height 451
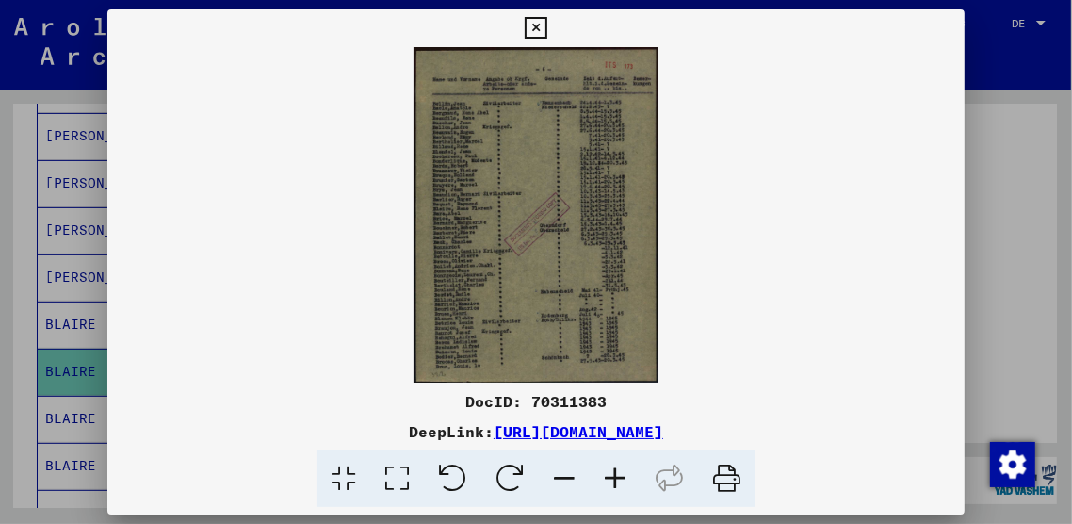
click at [536, 25] on icon at bounding box center [536, 28] width 22 height 23
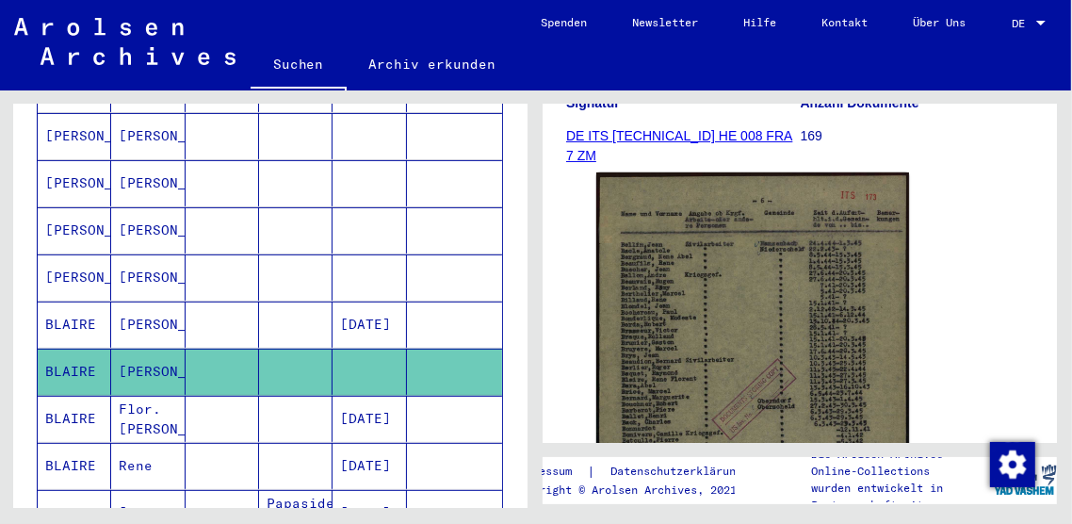
click at [45, 301] on mat-cell "BLAIRE" at bounding box center [74, 324] width 73 height 46
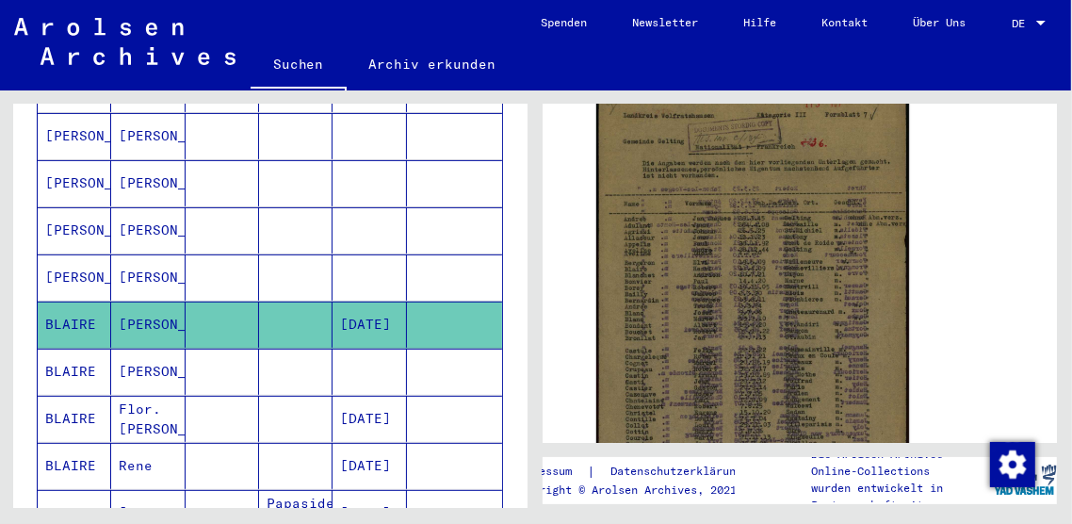
scroll to position [391, 0]
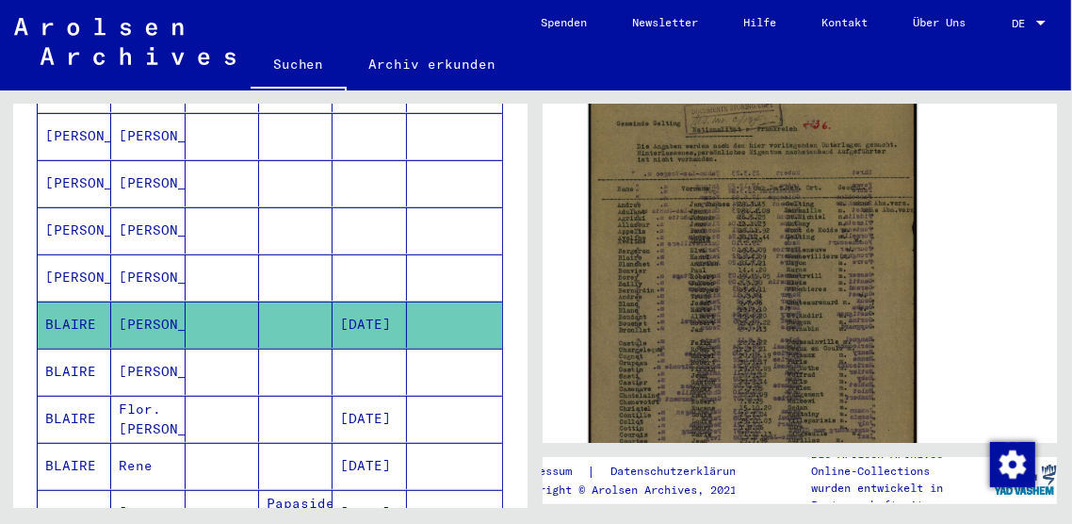
click at [746, 390] on img at bounding box center [753, 294] width 329 height 471
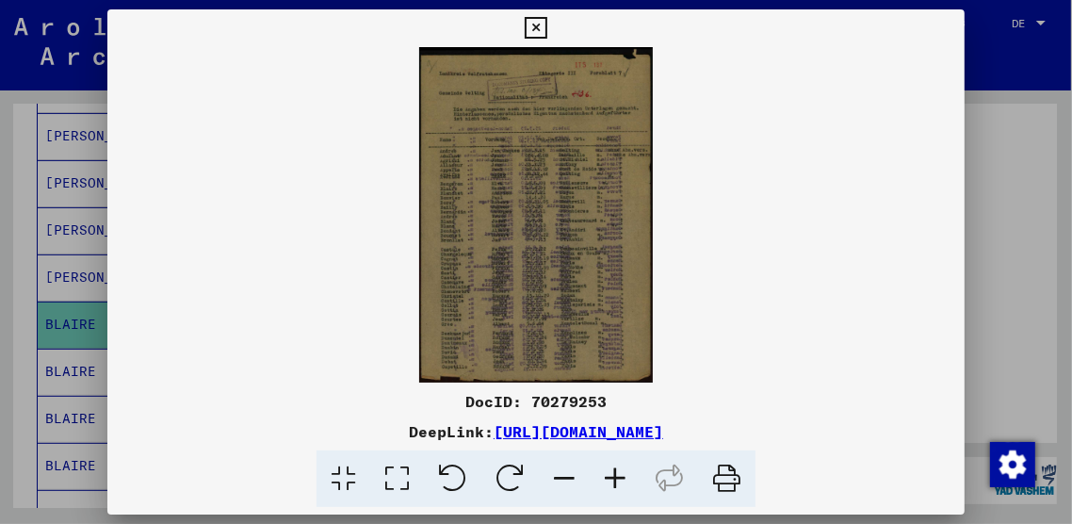
click at [533, 35] on icon at bounding box center [536, 28] width 22 height 23
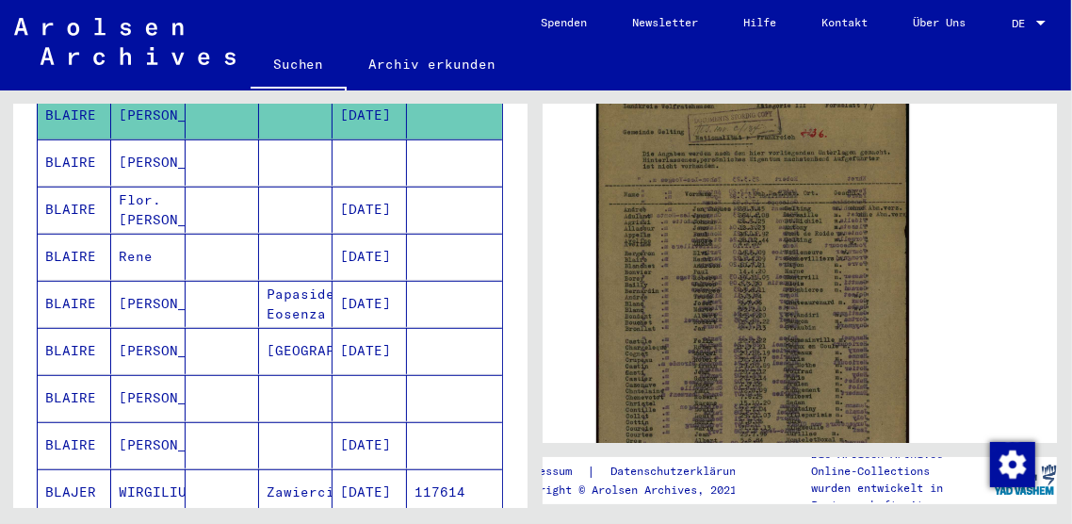
scroll to position [694, 0]
click at [45, 338] on mat-cell "BLAIRE" at bounding box center [74, 350] width 73 height 46
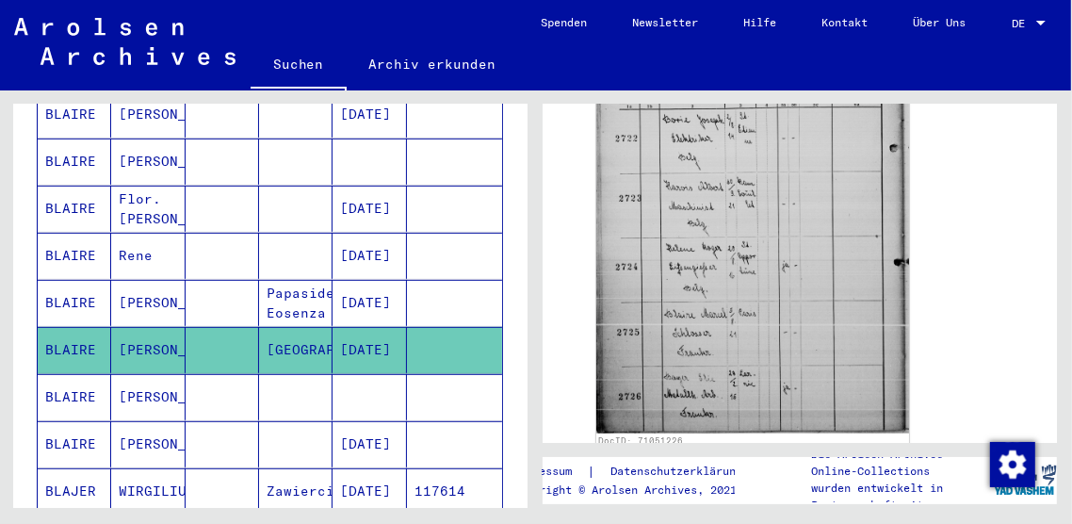
scroll to position [759, 0]
click at [58, 382] on mat-cell "BLAIRE" at bounding box center [74, 397] width 73 height 46
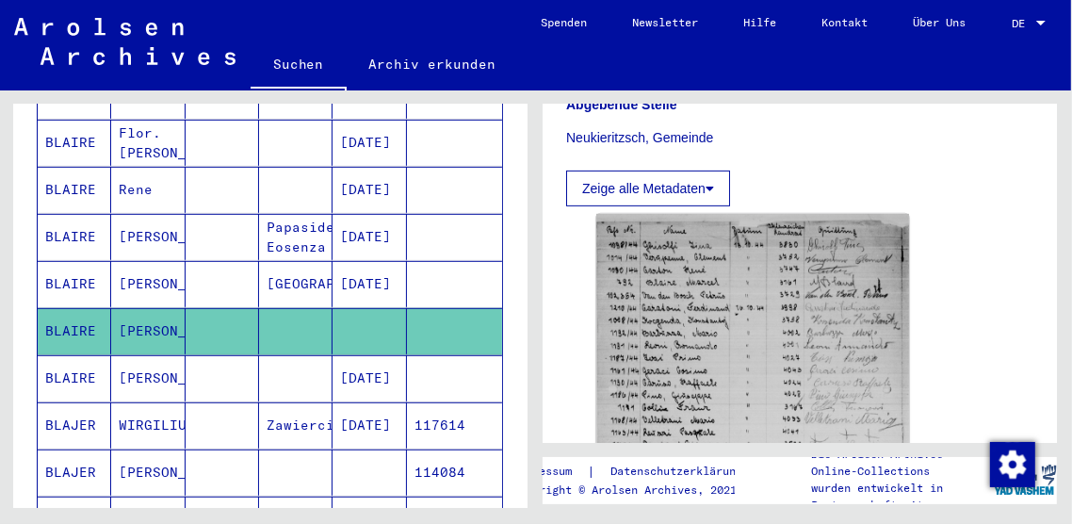
scroll to position [768, 0]
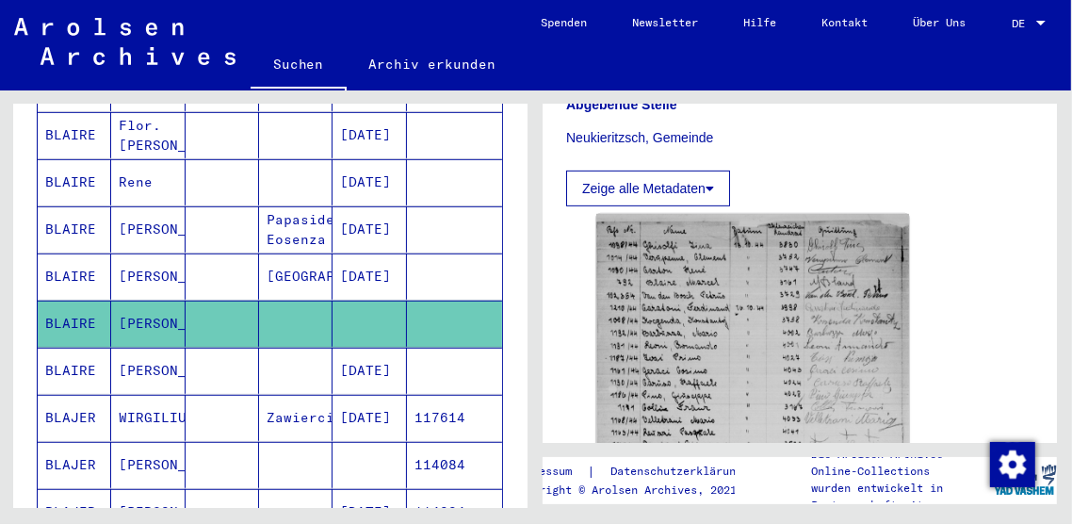
click at [71, 355] on mat-cell "BLAIRE" at bounding box center [74, 371] width 73 height 46
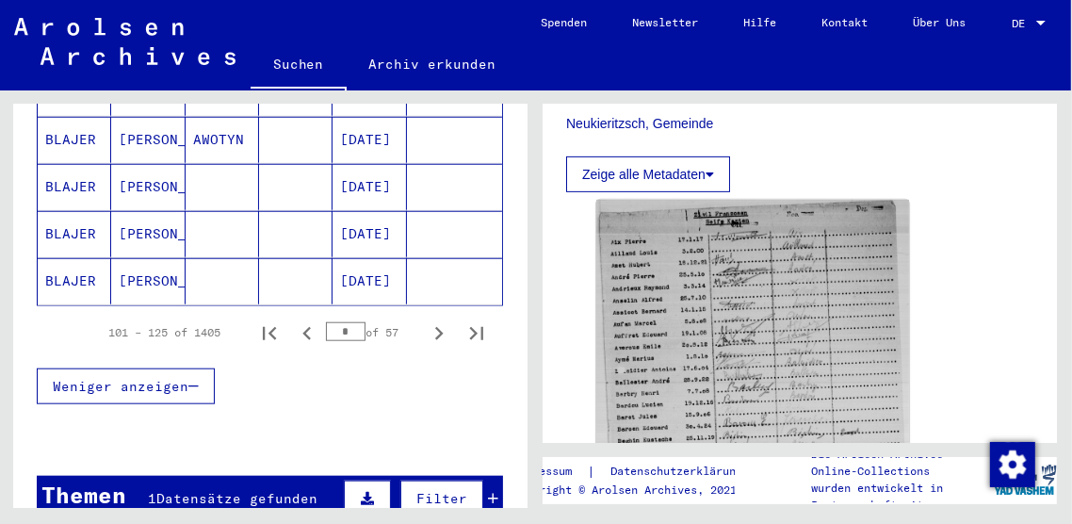
scroll to position [1290, 0]
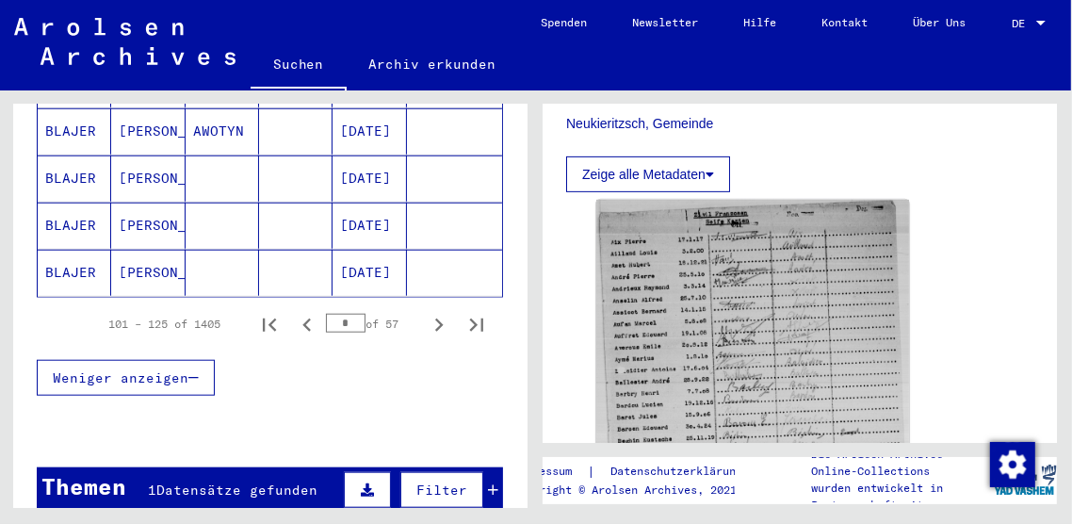
click at [434, 314] on button "Next page" at bounding box center [439, 324] width 38 height 38
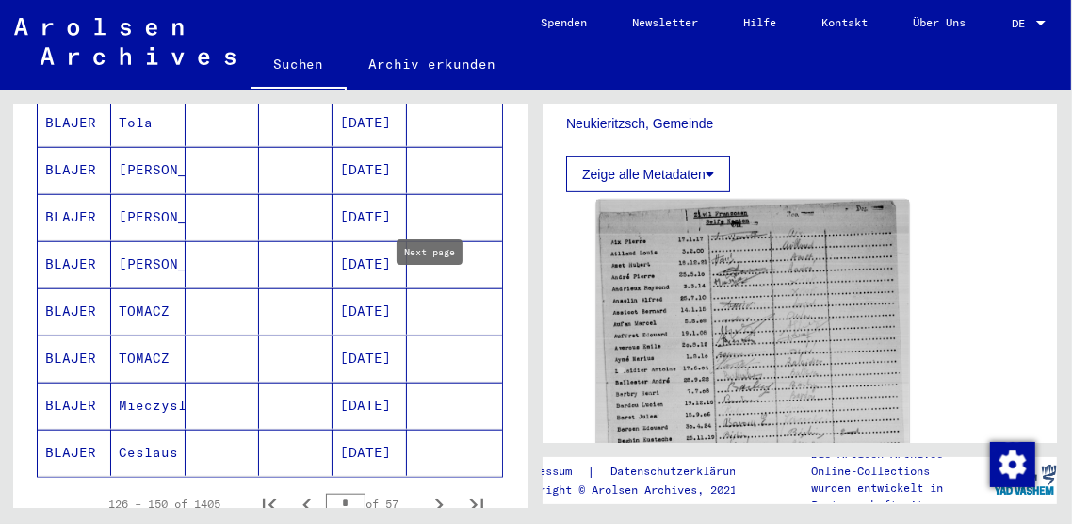
scroll to position [1195, 0]
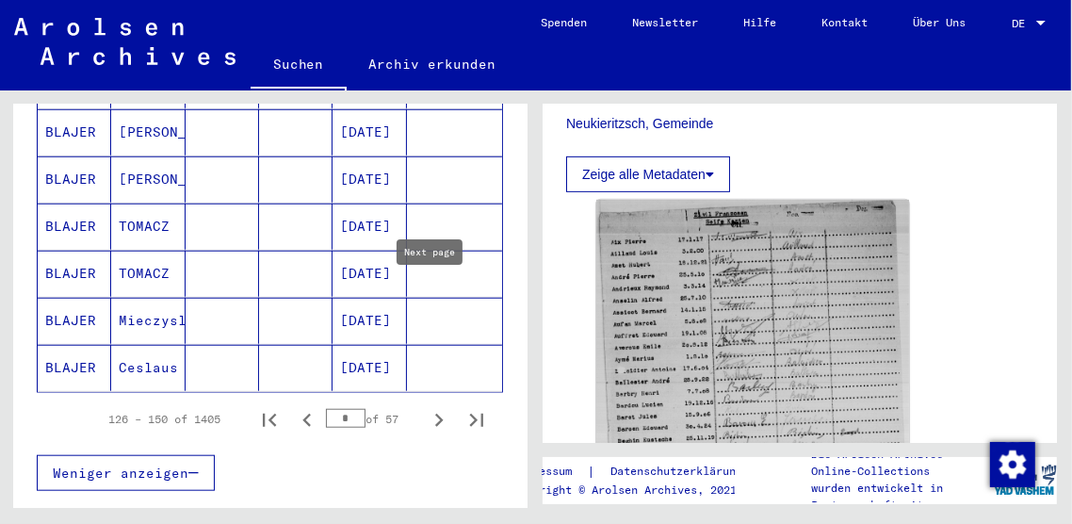
click at [430, 407] on icon "Next page" at bounding box center [439, 420] width 26 height 26
click at [439, 407] on icon "Next page" at bounding box center [439, 420] width 26 height 26
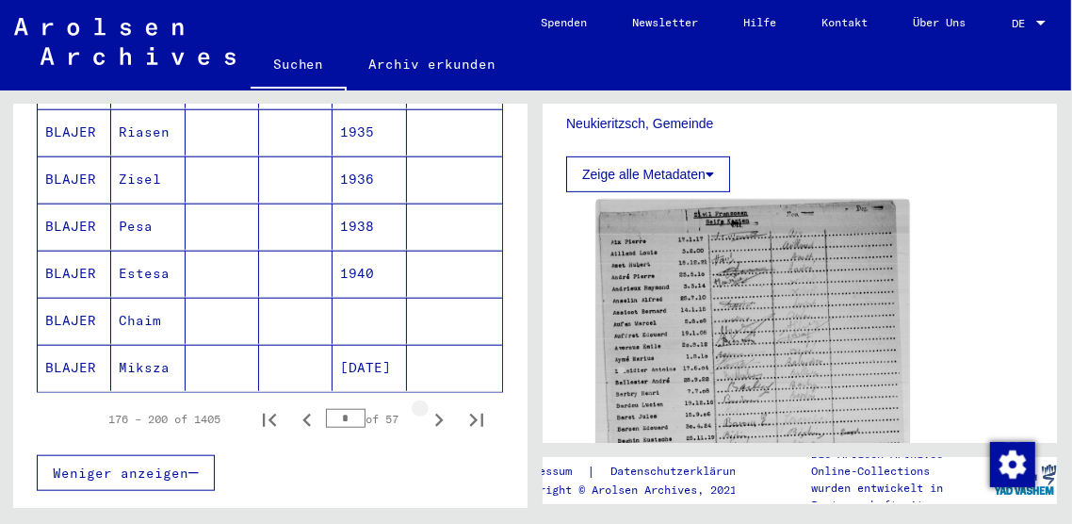
click at [435, 414] on icon "Next page" at bounding box center [439, 420] width 8 height 13
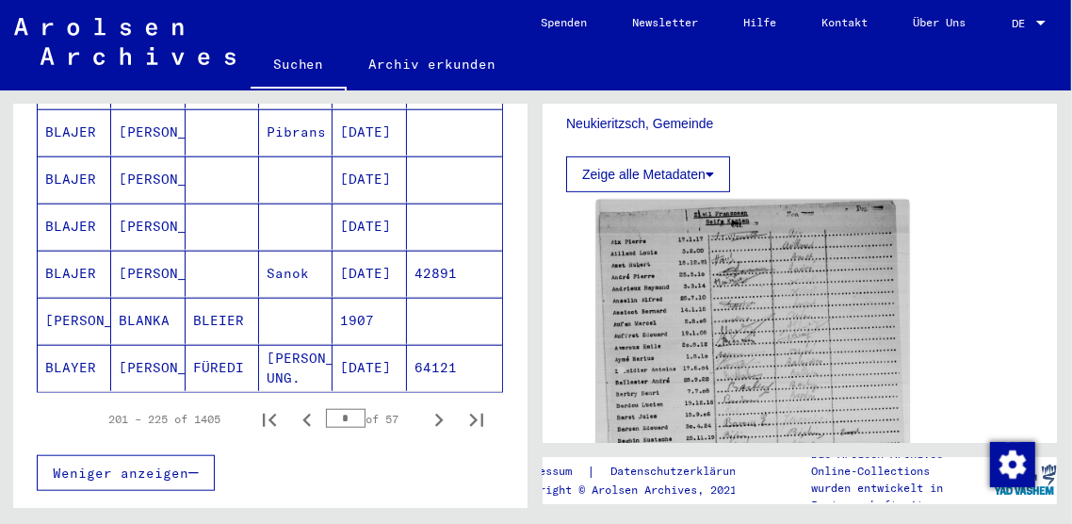
click at [439, 407] on icon "Next page" at bounding box center [439, 420] width 26 height 26
type input "**"
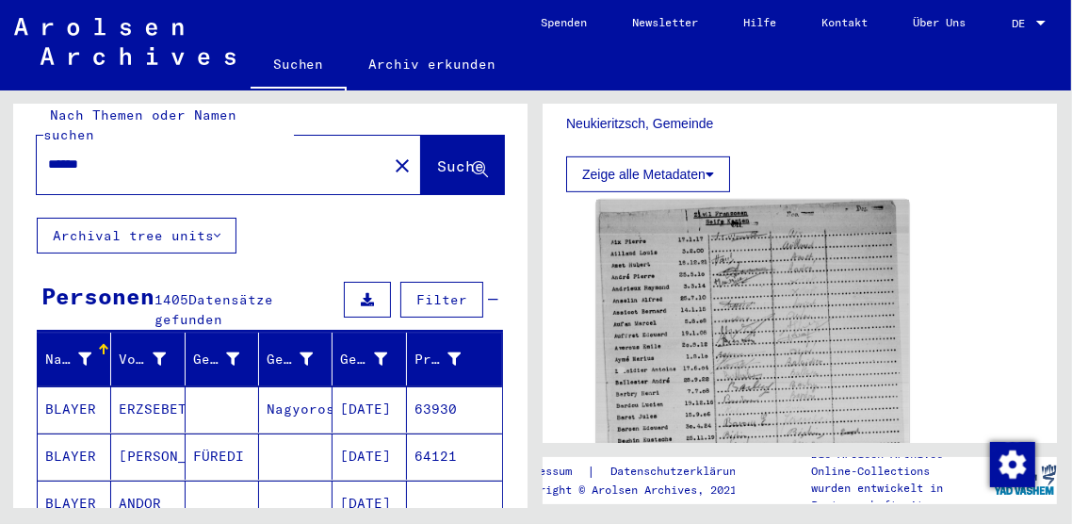
scroll to position [0, 0]
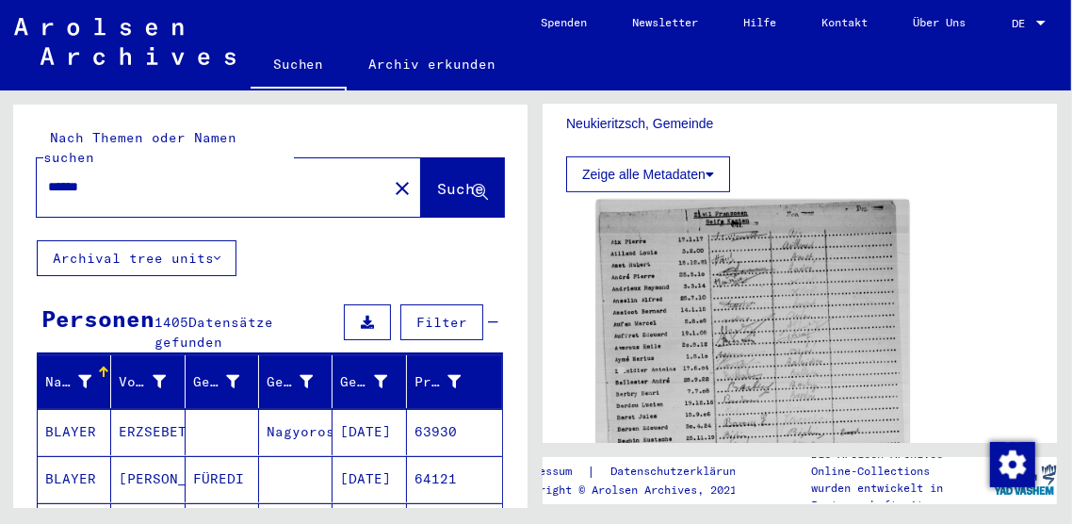
click at [383, 180] on div "close" at bounding box center [402, 188] width 38 height 38
